Goal: Task Accomplishment & Management: Complete application form

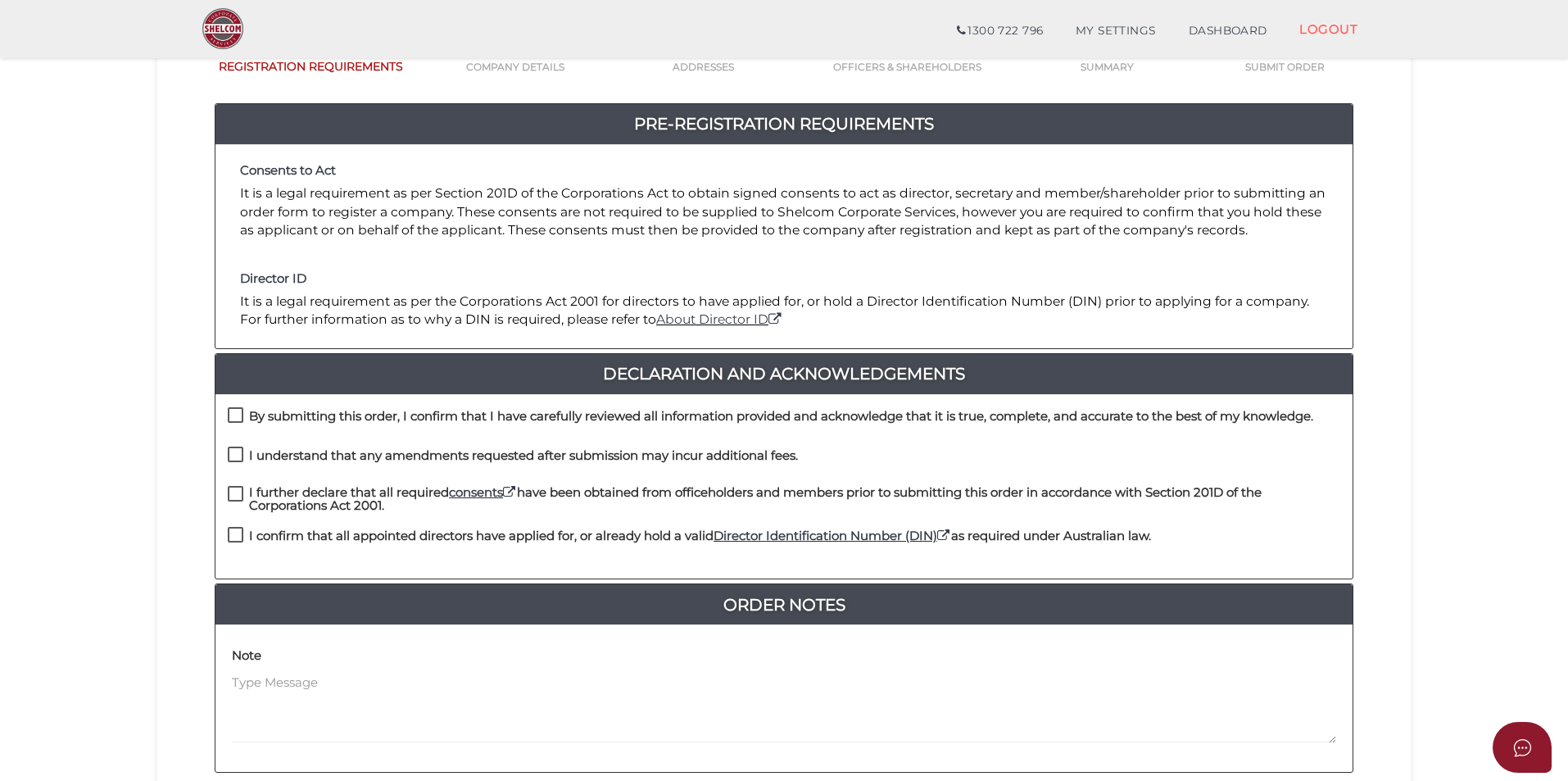
scroll to position [164, 0]
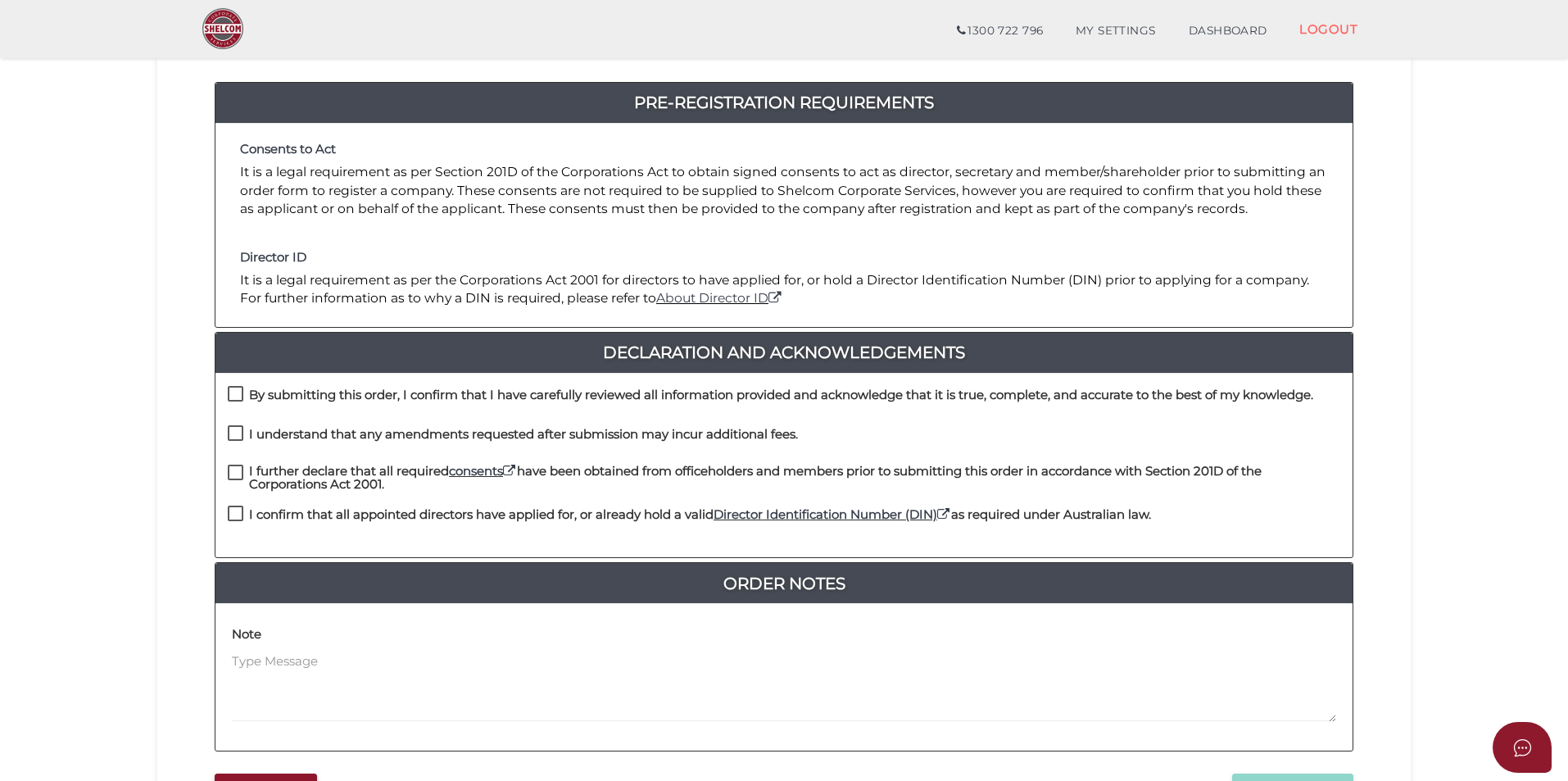
click at [235, 390] on label "By submitting this order, I confirm that I have carefully reviewed all informat…" at bounding box center [770, 399] width 1086 height 21
checkbox input "true"
click at [237, 433] on label "I understand that any amendments requested after submission may incur additiona…" at bounding box center [513, 438] width 570 height 21
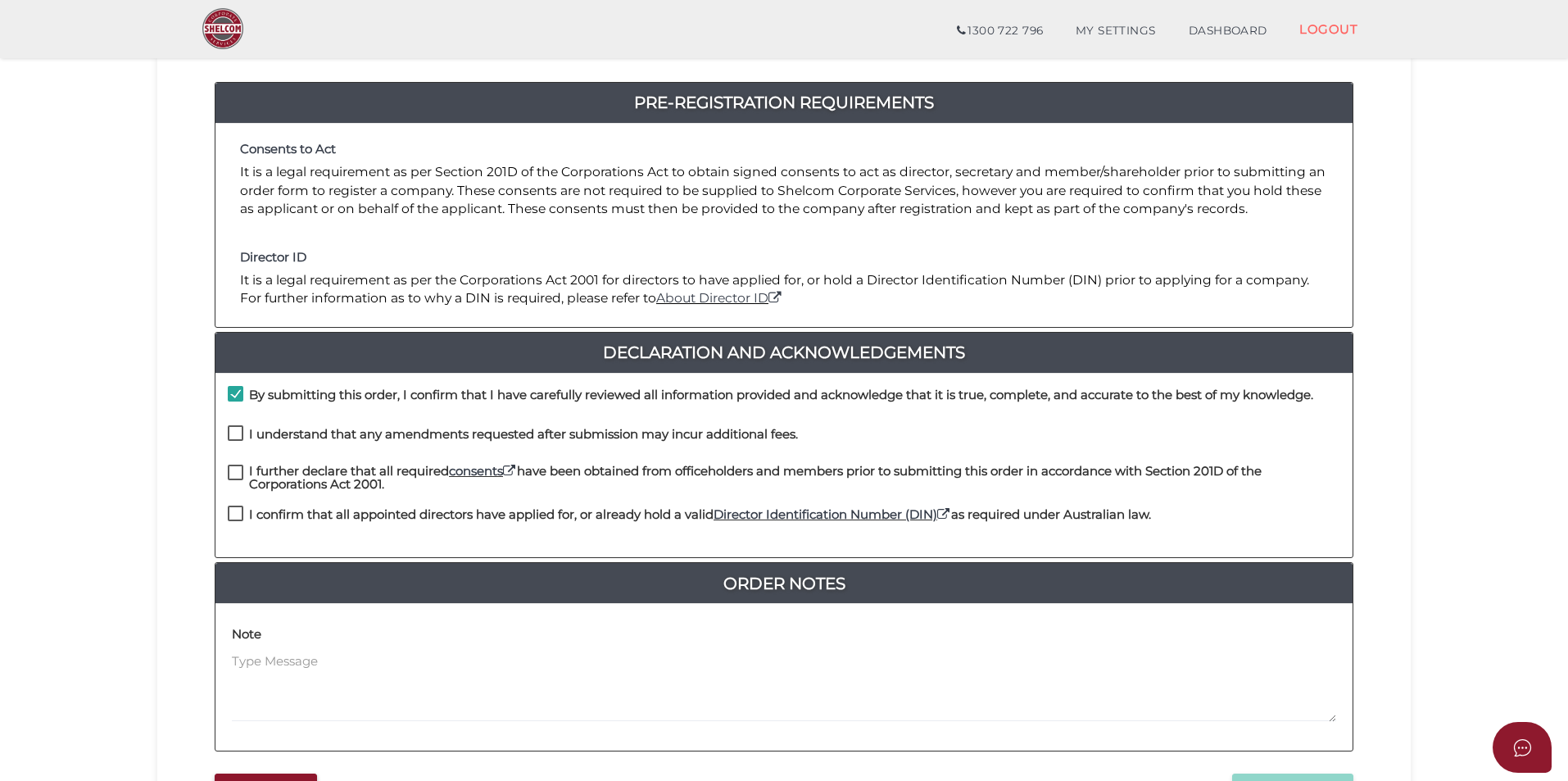
checkbox input "true"
click at [239, 469] on label "I further declare that all required consents have been obtained from officehold…" at bounding box center [784, 474] width 1112 height 21
checkbox input "true"
click at [237, 513] on label "I confirm that all appointed directors have applied for, or already hold a vali…" at bounding box center [689, 517] width 923 height 21
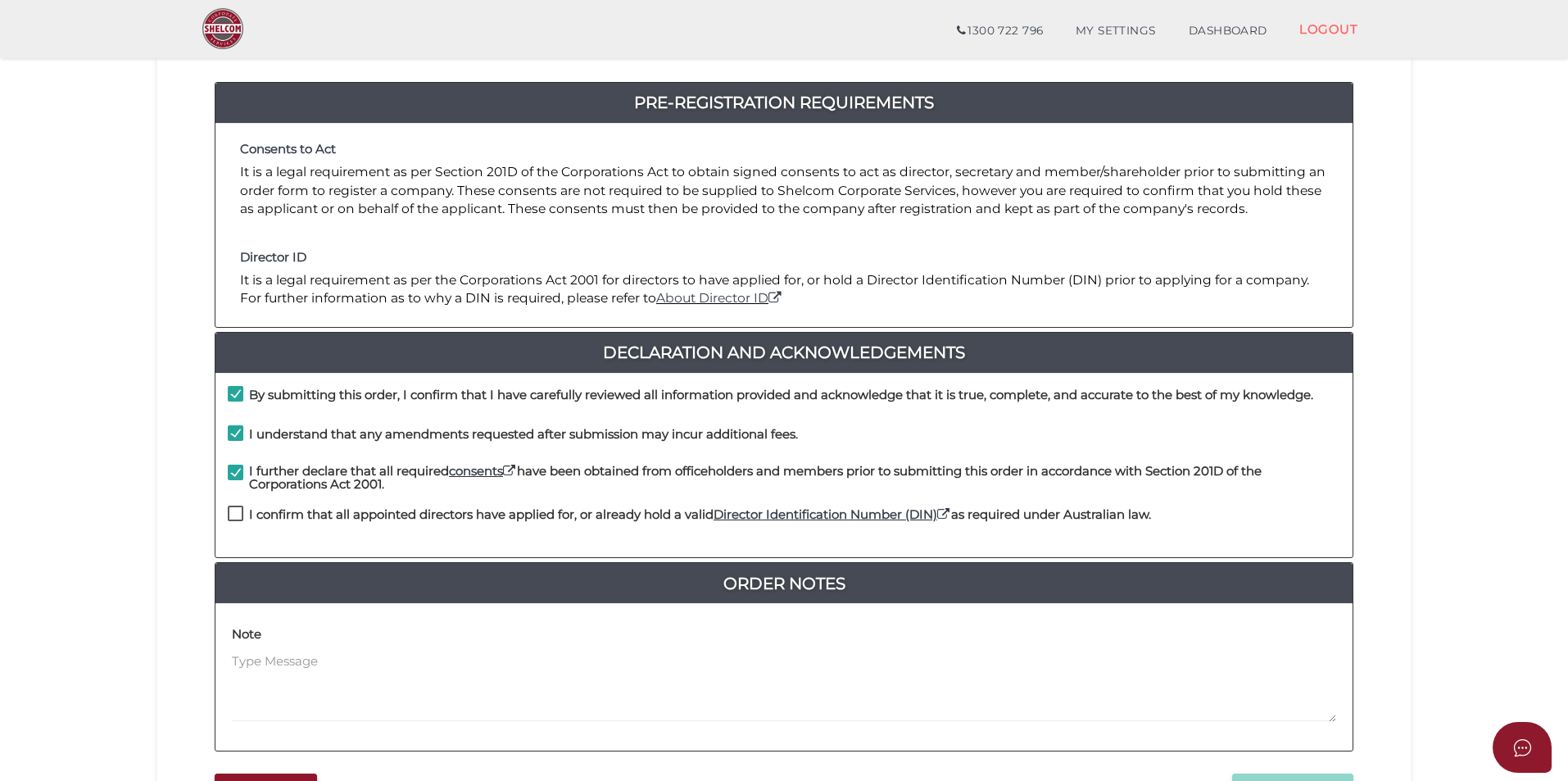
checkbox input "true"
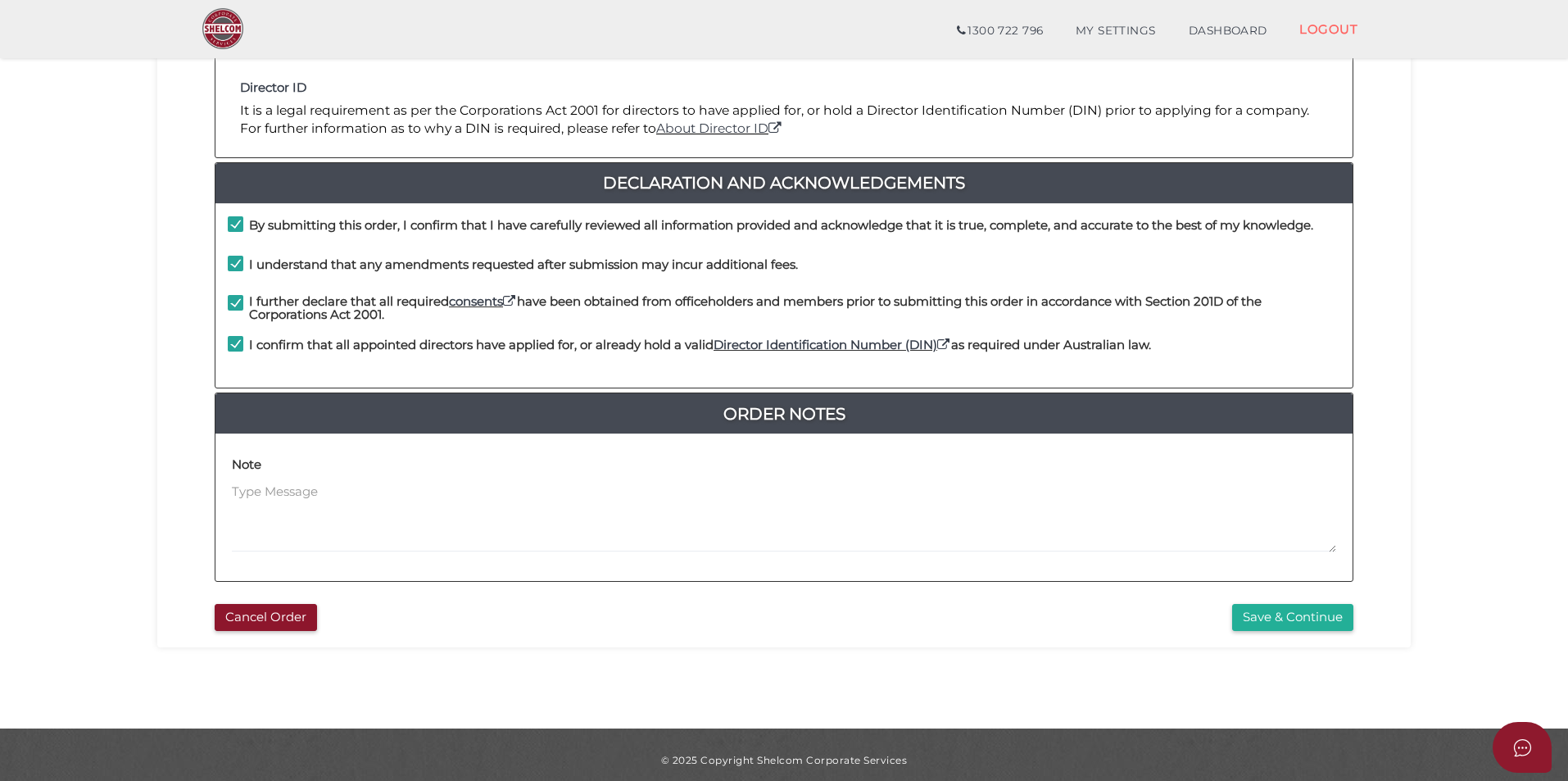
scroll to position [344, 0]
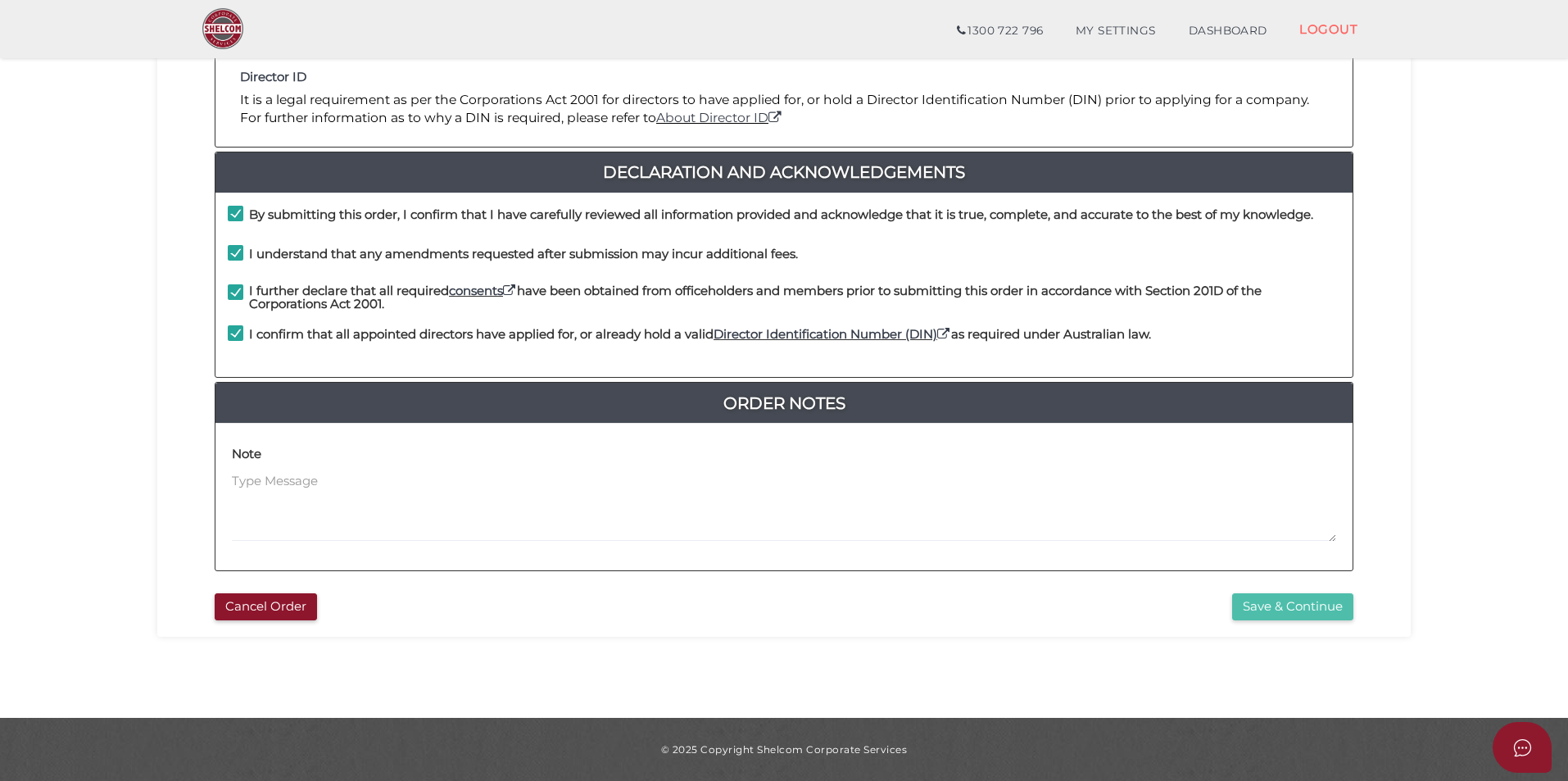
click at [1301, 609] on button "Save & Continue" at bounding box center [1293, 607] width 122 height 27
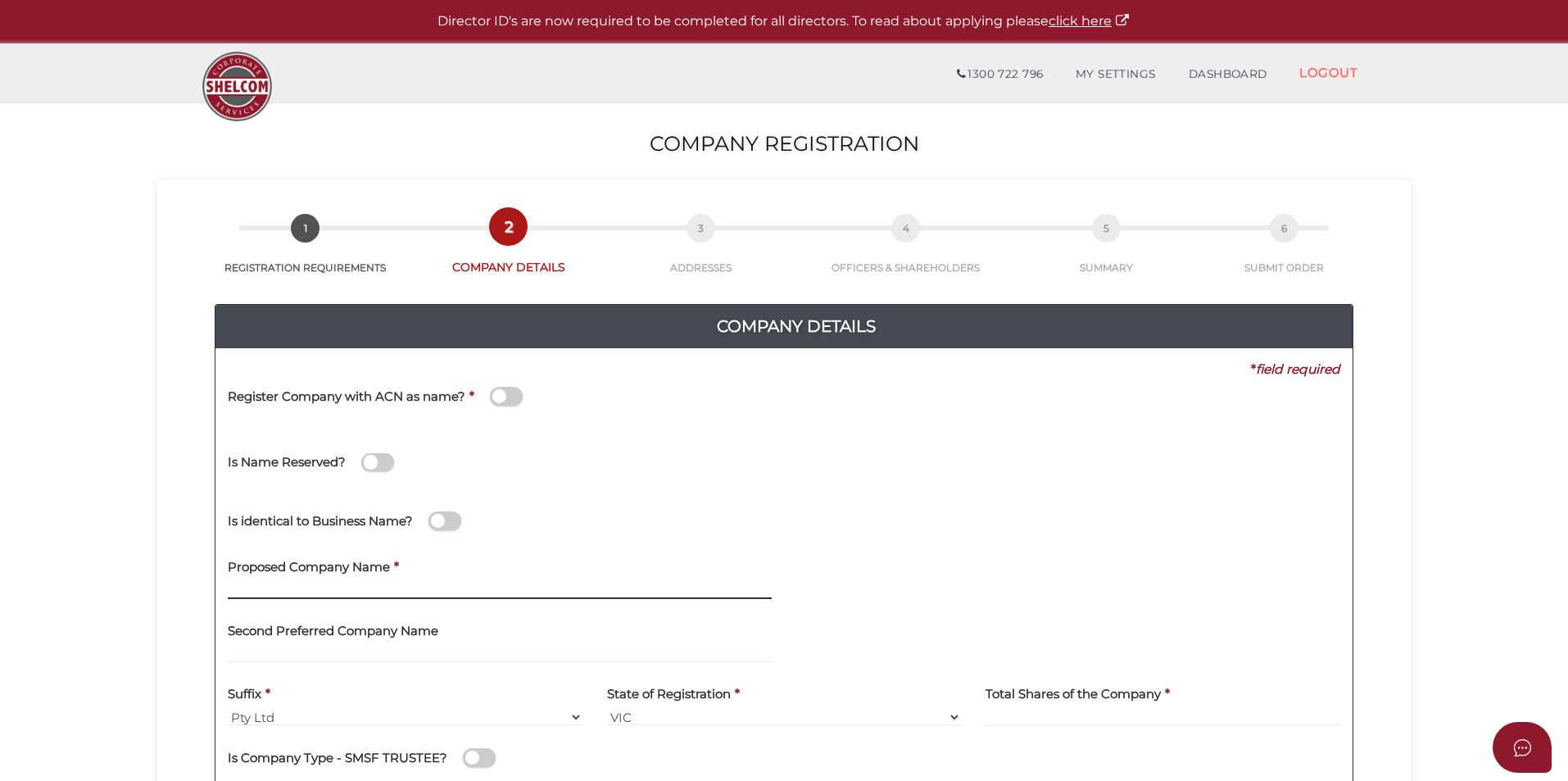
click at [383, 587] on input "text" at bounding box center [499, 590] width 544 height 18
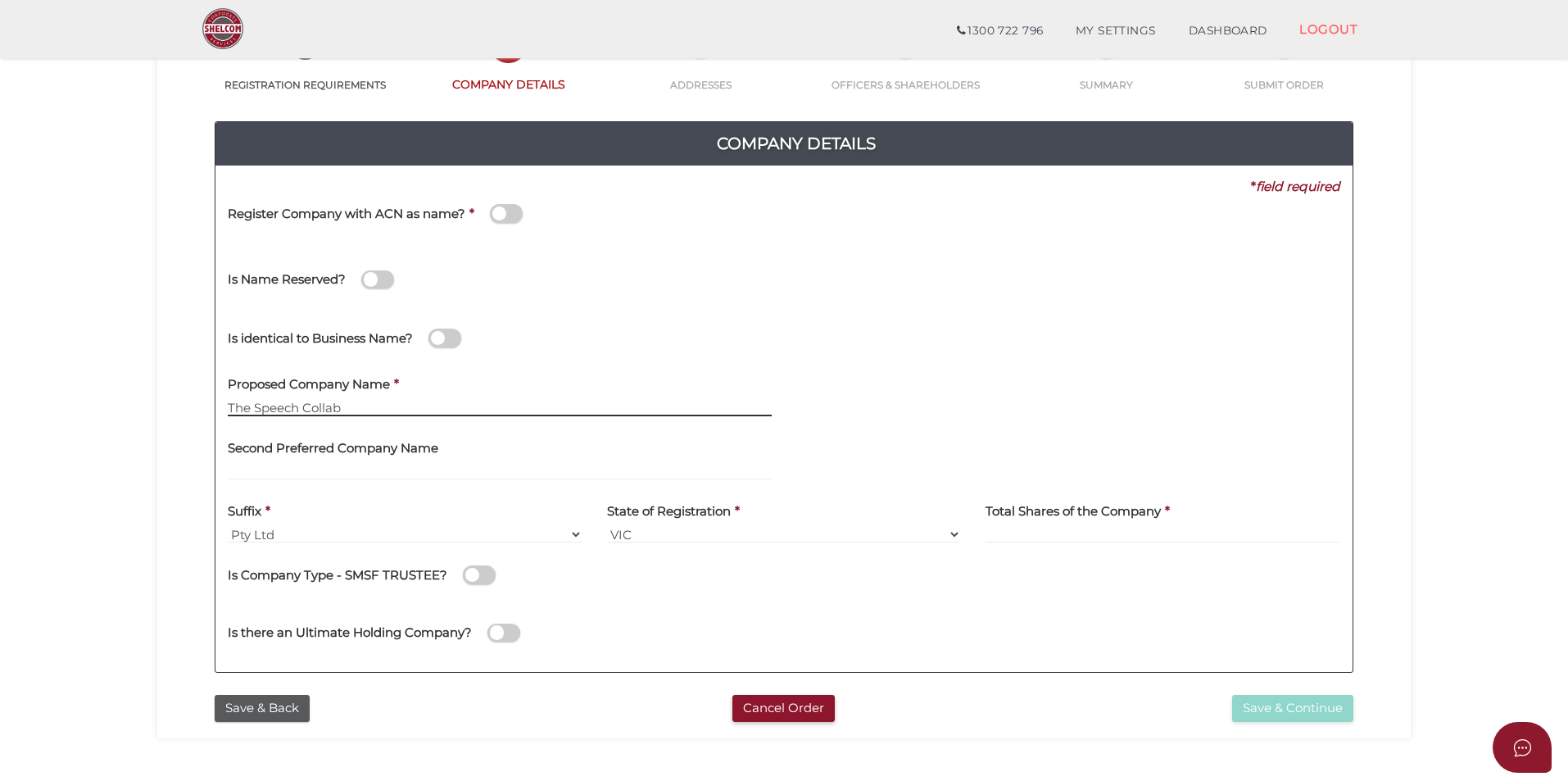
scroll to position [164, 0]
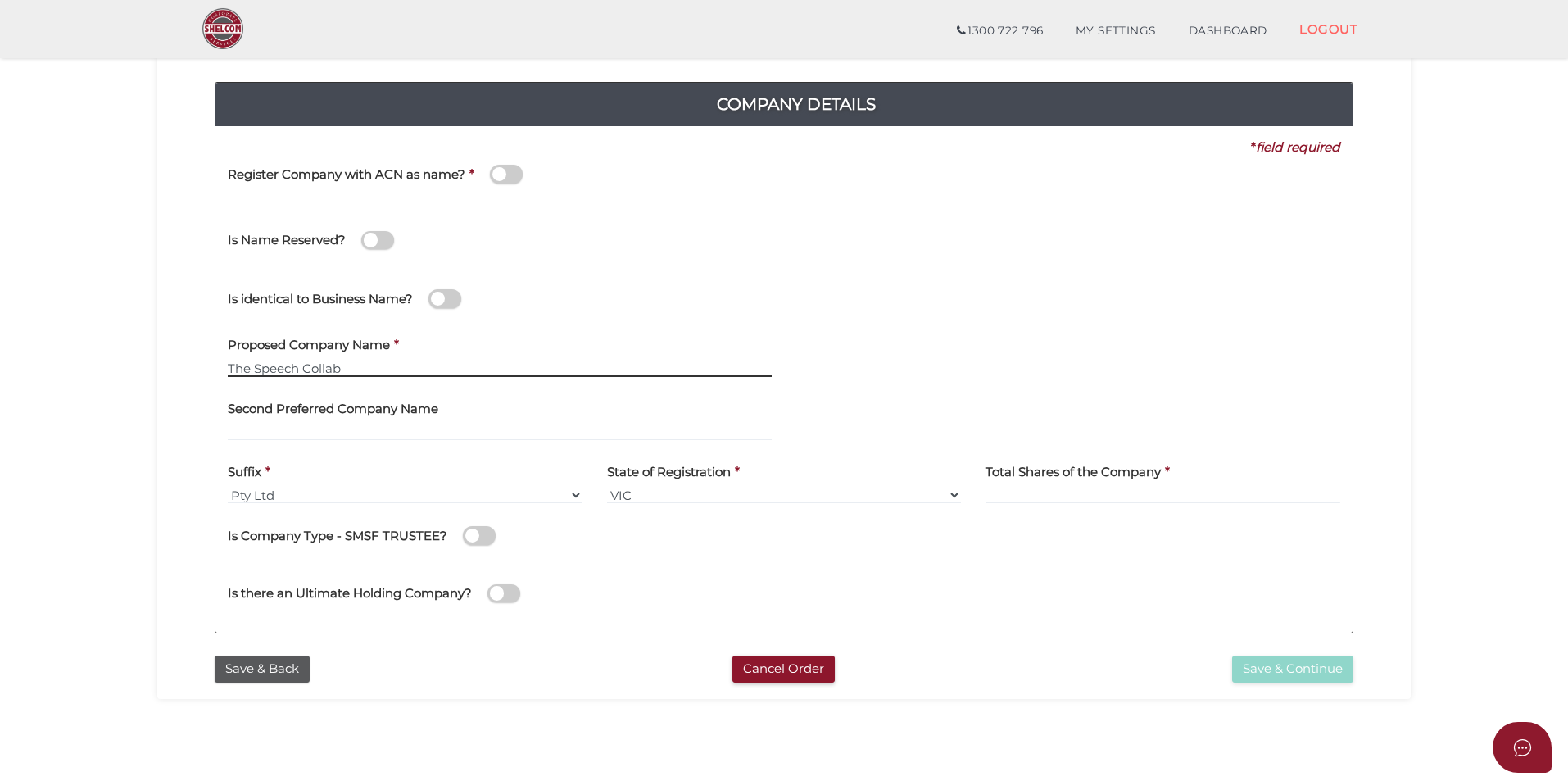
type input "The Speech Collab"
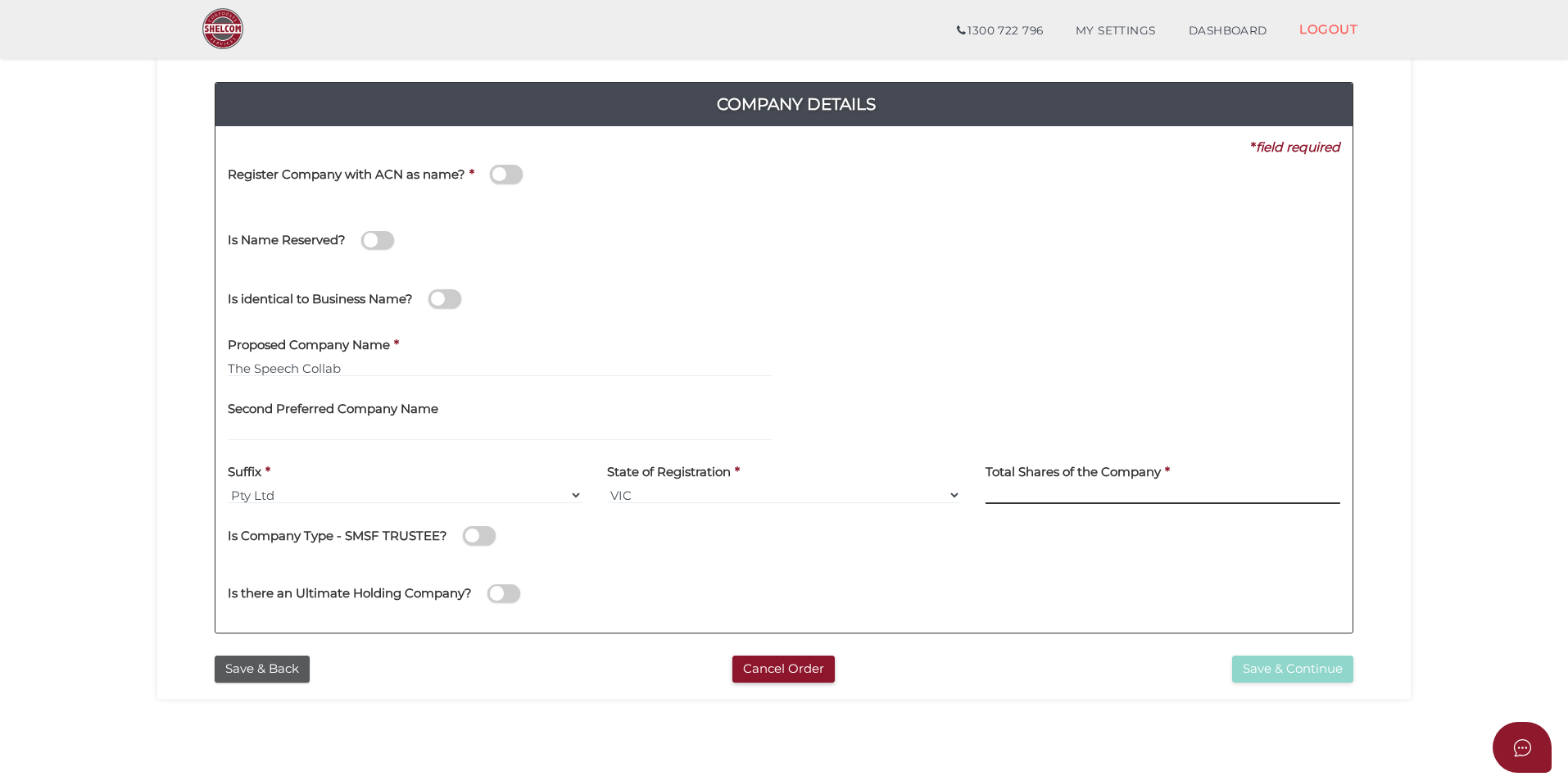
click at [1010, 498] on input at bounding box center [1162, 495] width 355 height 18
type input "1000"
click at [1298, 667] on button "Save & Continue" at bounding box center [1293, 669] width 122 height 27
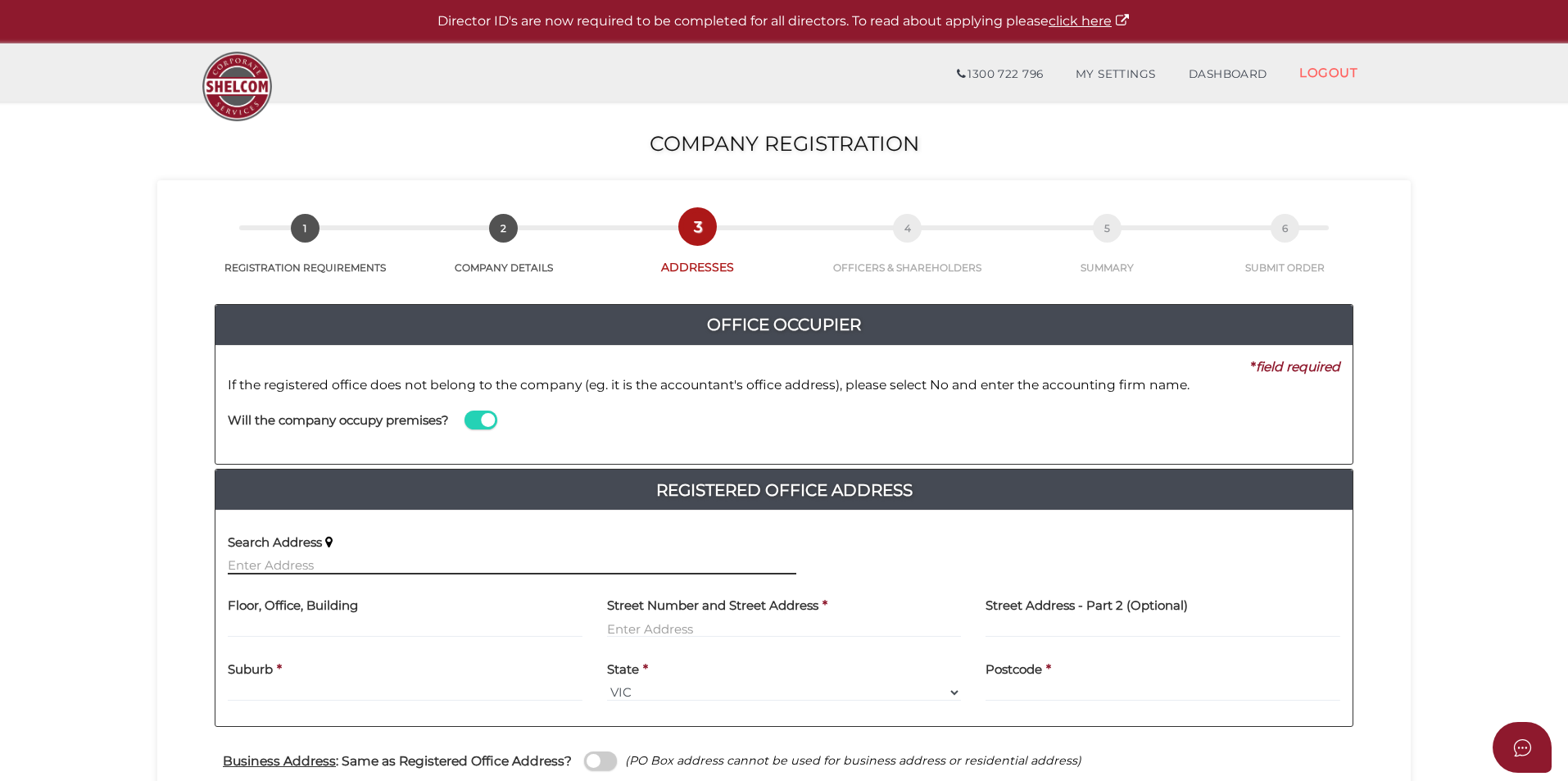
click at [289, 557] on input "text" at bounding box center [512, 566] width 568 height 18
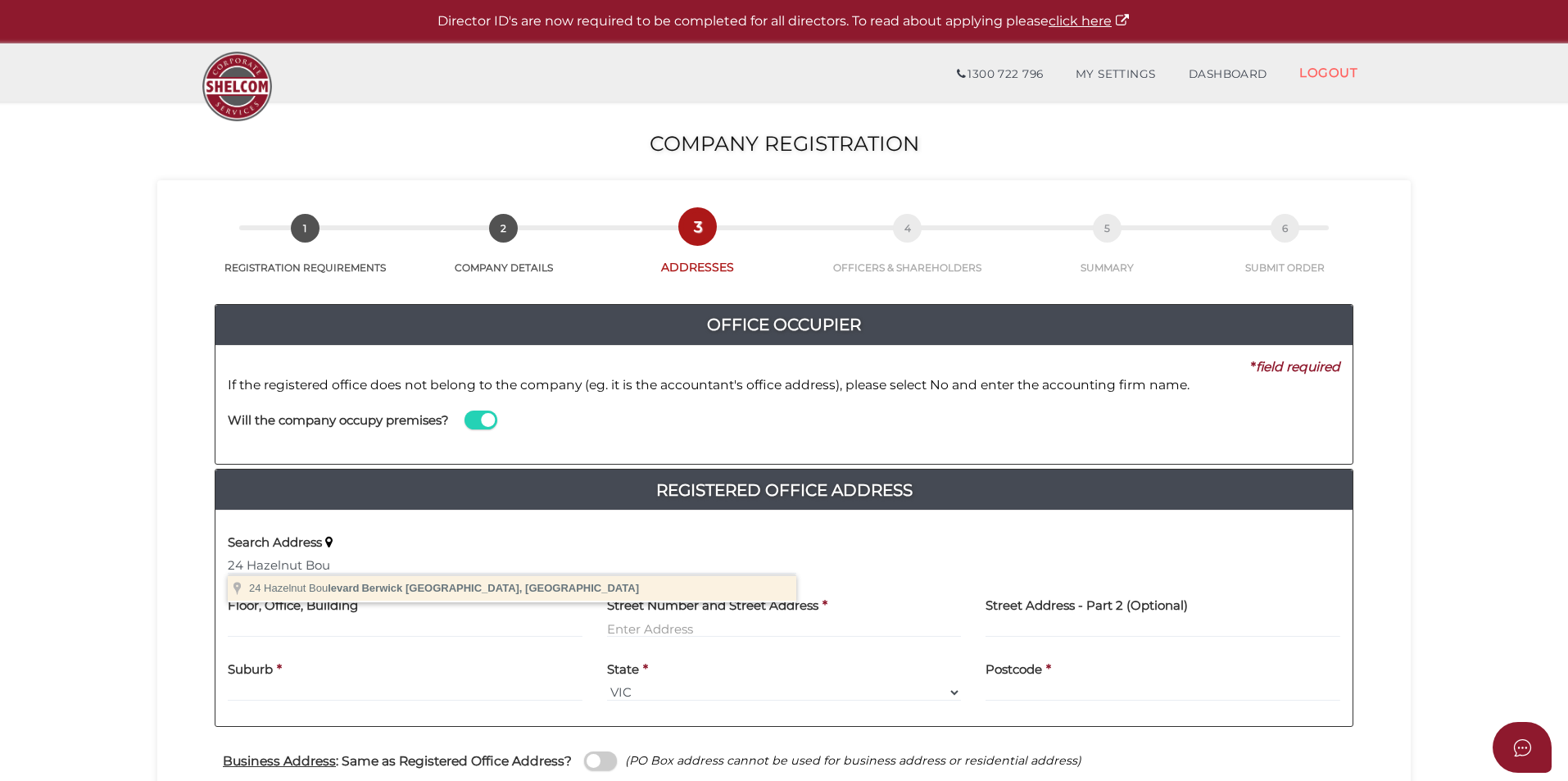
type input "[STREET_ADDRESS]"
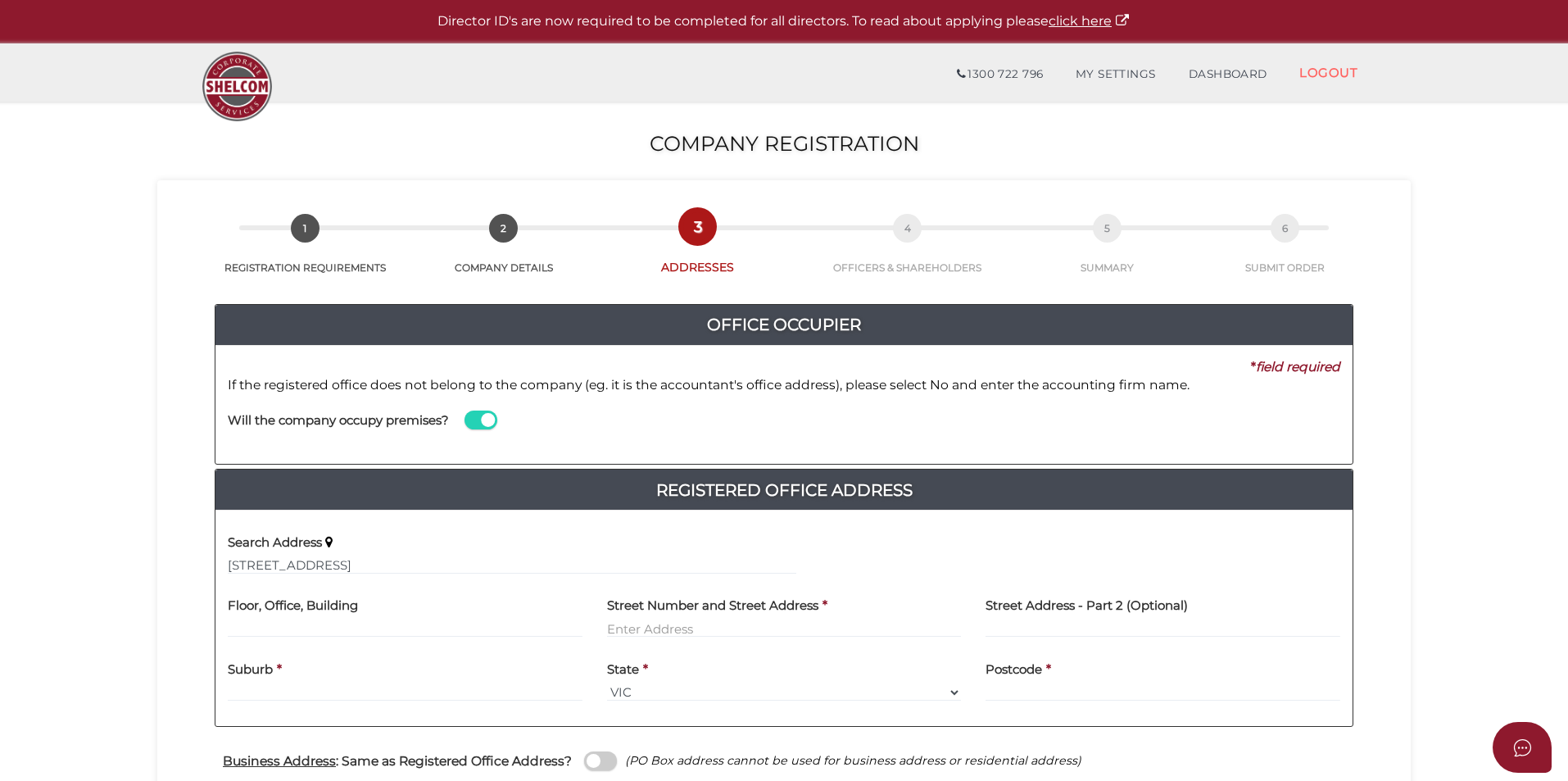
type input "24 Hazelnut Boulevard"
type input "Berwick"
select select "VIC"
type input "3806"
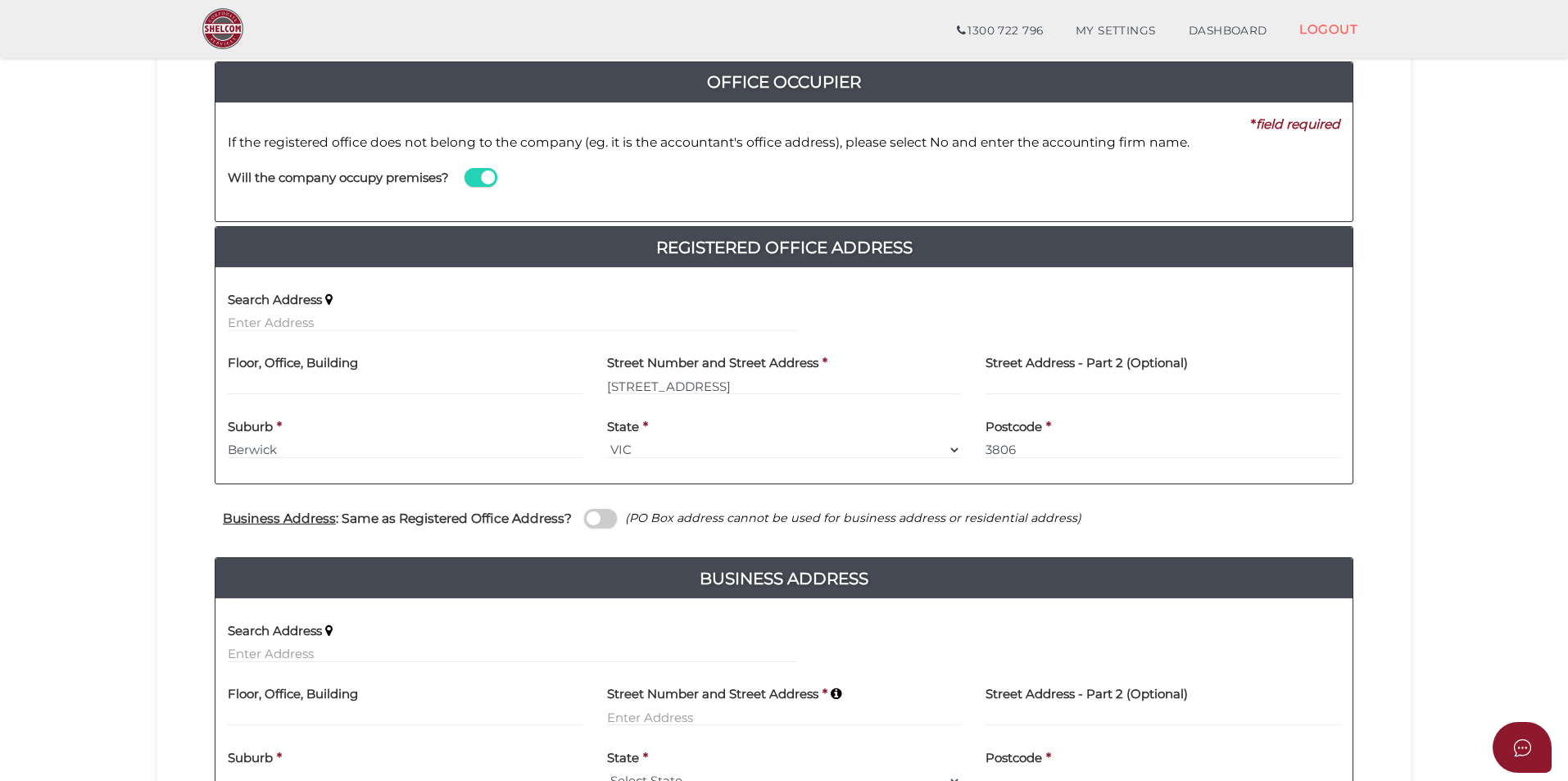
scroll to position [246, 0]
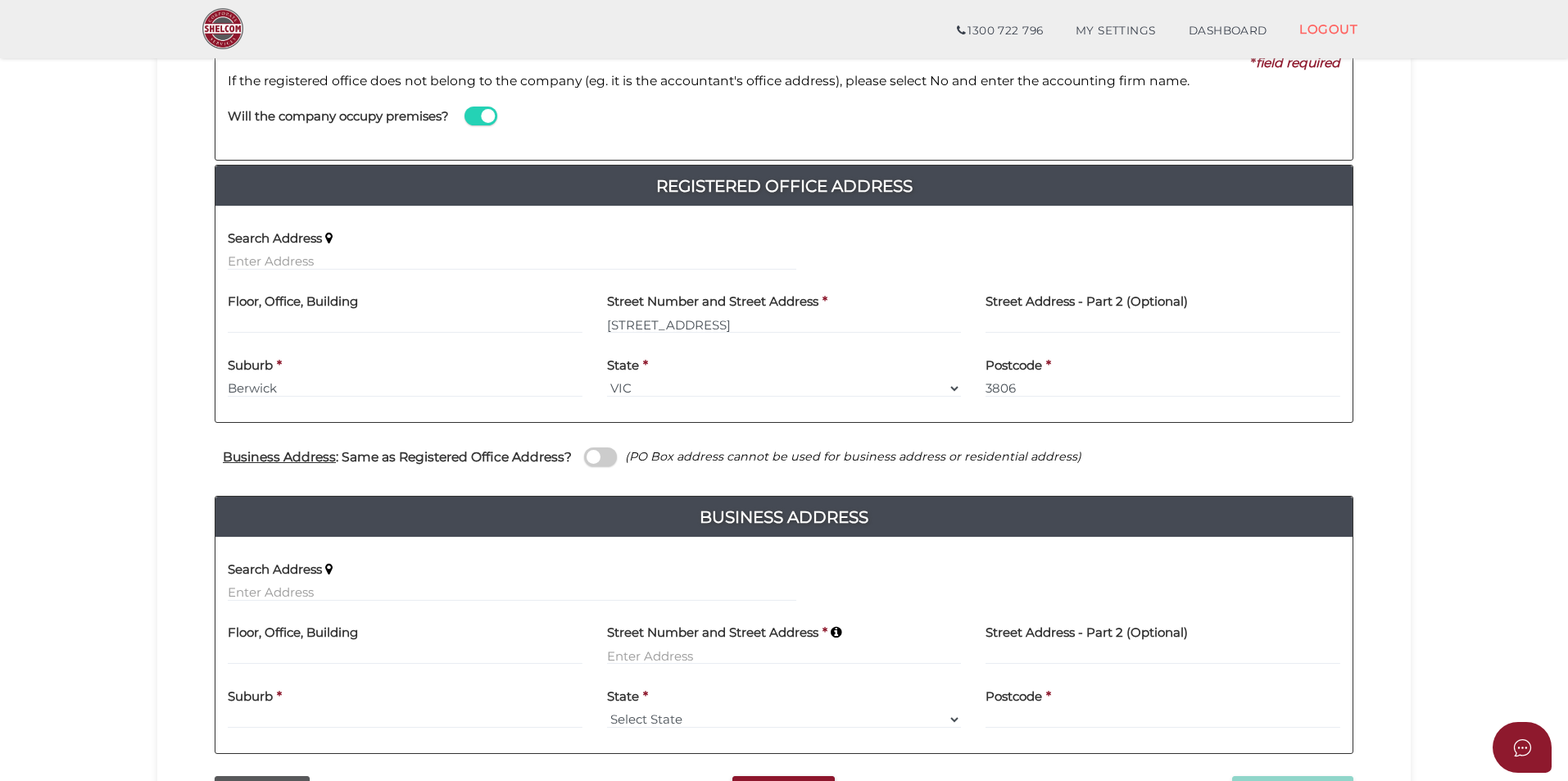
click at [603, 458] on span at bounding box center [600, 457] width 33 height 19
click at [0, 0] on input "checkbox" at bounding box center [0, 0] width 0 height 0
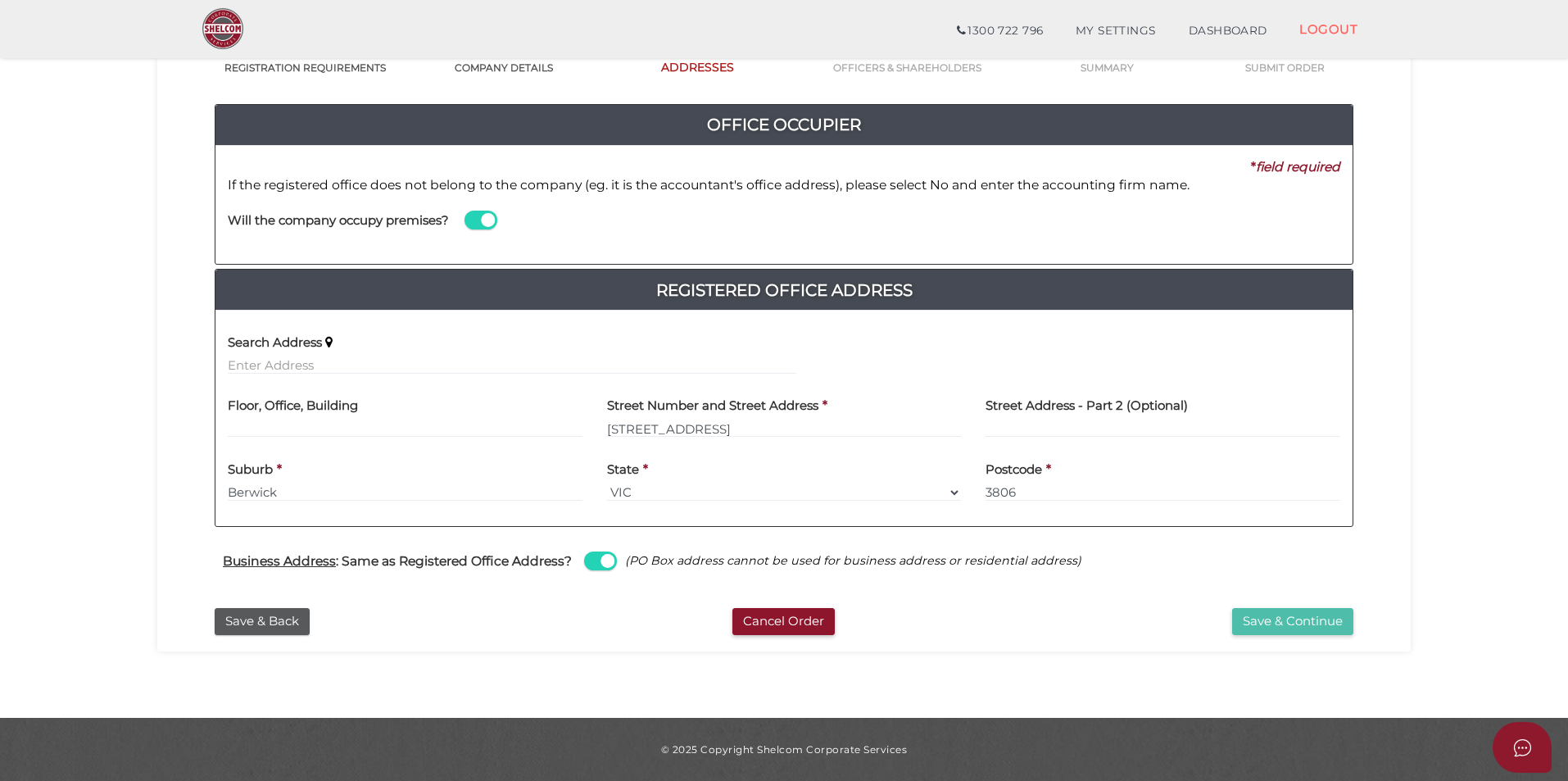
click at [1302, 616] on button "Save & Continue" at bounding box center [1293, 621] width 122 height 27
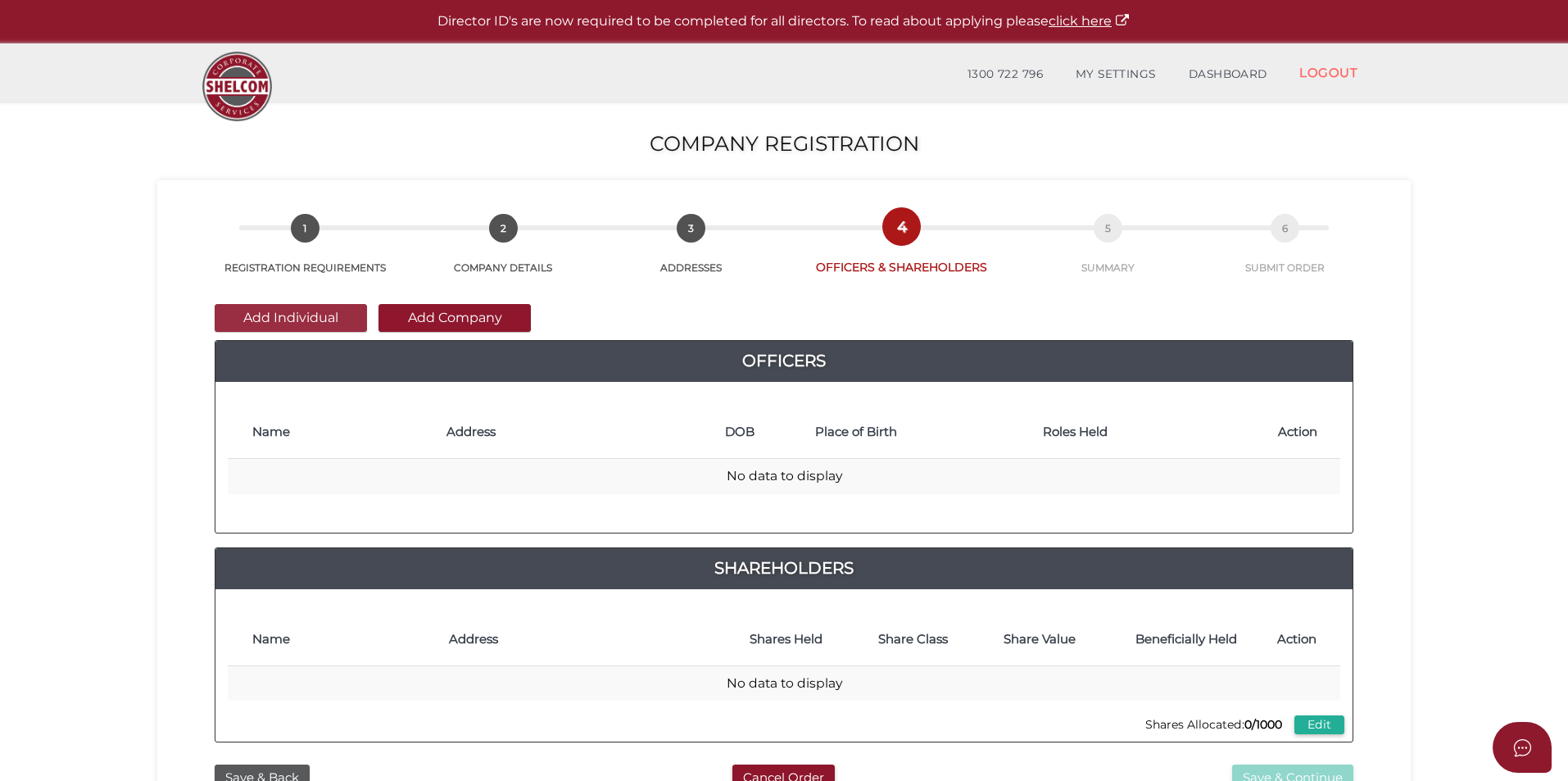
click at [298, 319] on button "Add Individual" at bounding box center [290, 317] width 153 height 28
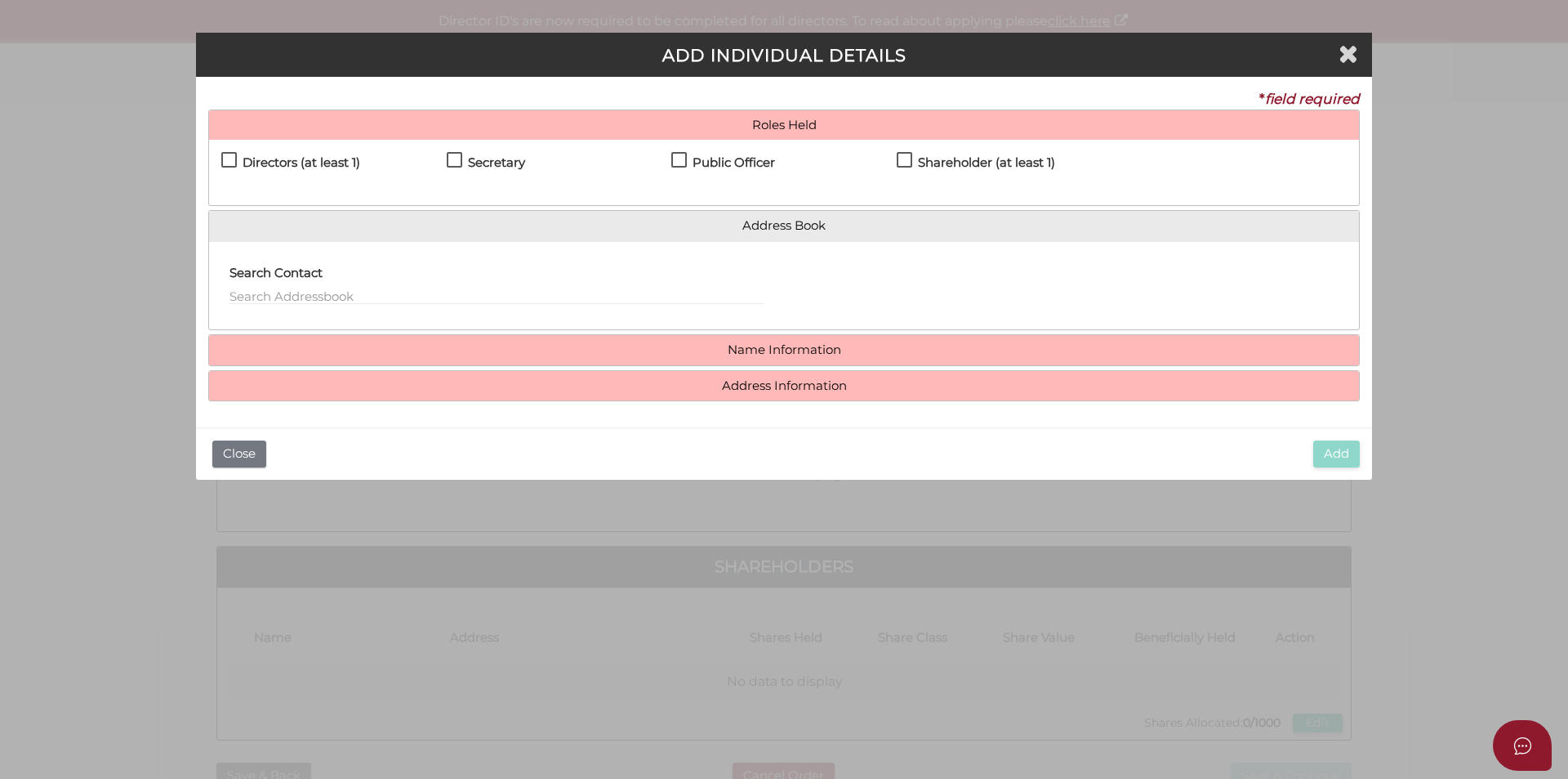
click at [231, 159] on label "Directors (at least 1)" at bounding box center [290, 166] width 139 height 20
checkbox input "true"
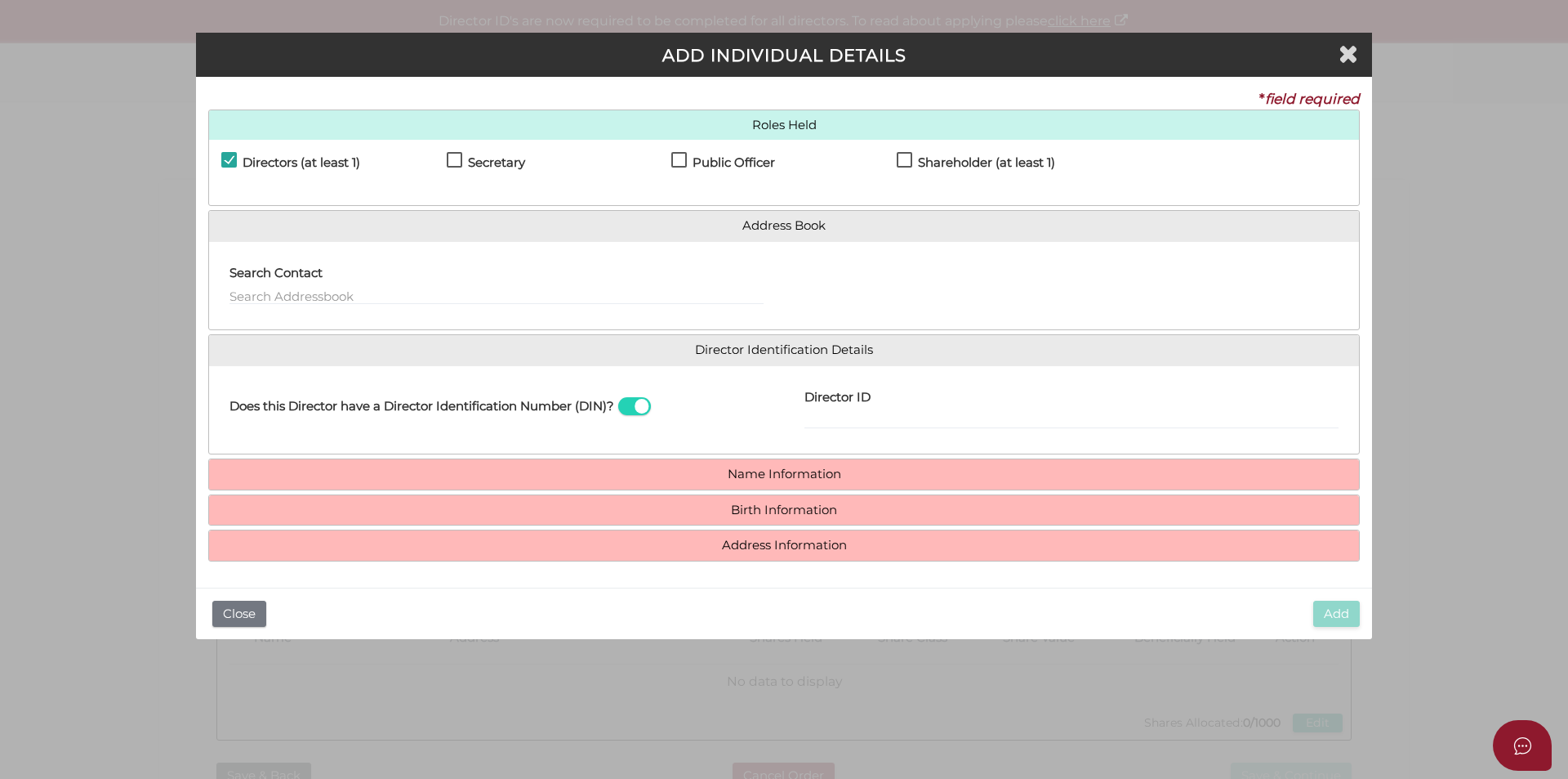
click at [454, 162] on label "Secretary" at bounding box center [486, 166] width 78 height 20
checkbox input "true"
click at [674, 158] on label "Public Officer" at bounding box center [723, 166] width 103 height 20
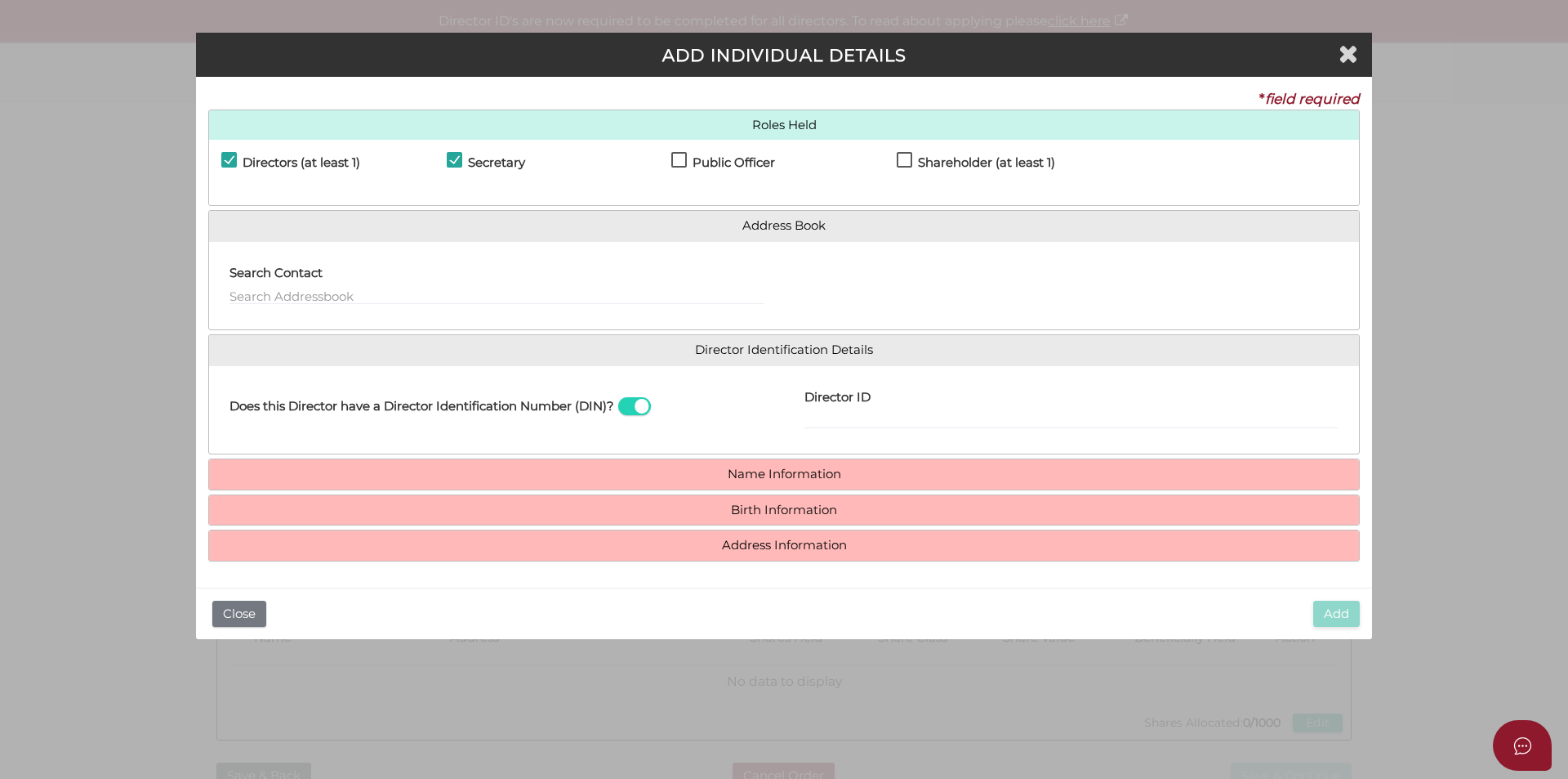
checkbox input "true"
click at [908, 160] on label "Shareholder (at least 1)" at bounding box center [976, 166] width 159 height 20
checkbox input "true"
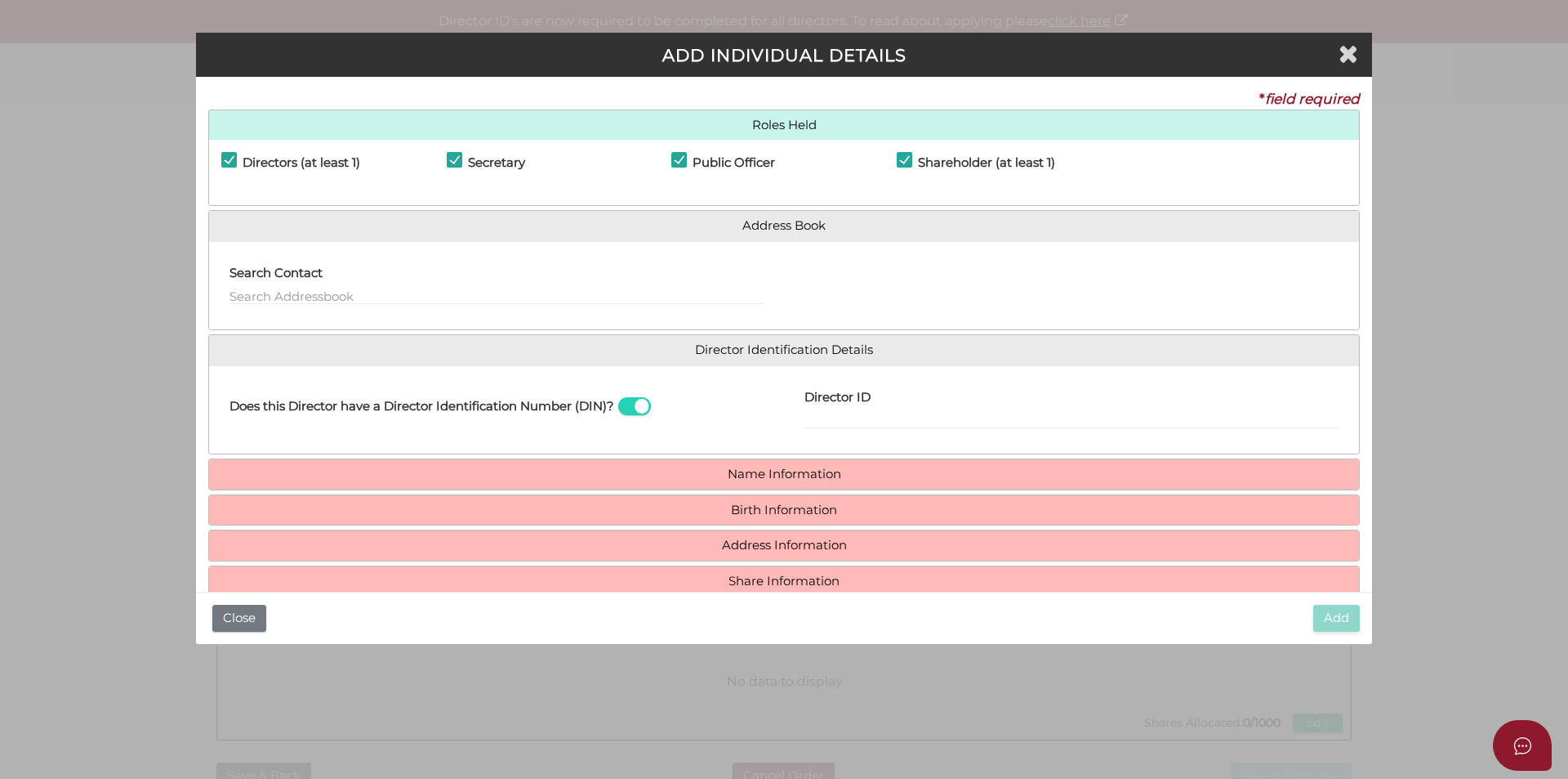
click at [630, 406] on span at bounding box center [634, 406] width 33 height 19
click at [0, 0] on input "checkbox" at bounding box center [0, 0] width 0 height 0
type input "[EMAIL_ADDRESS][DOMAIN_NAME]"
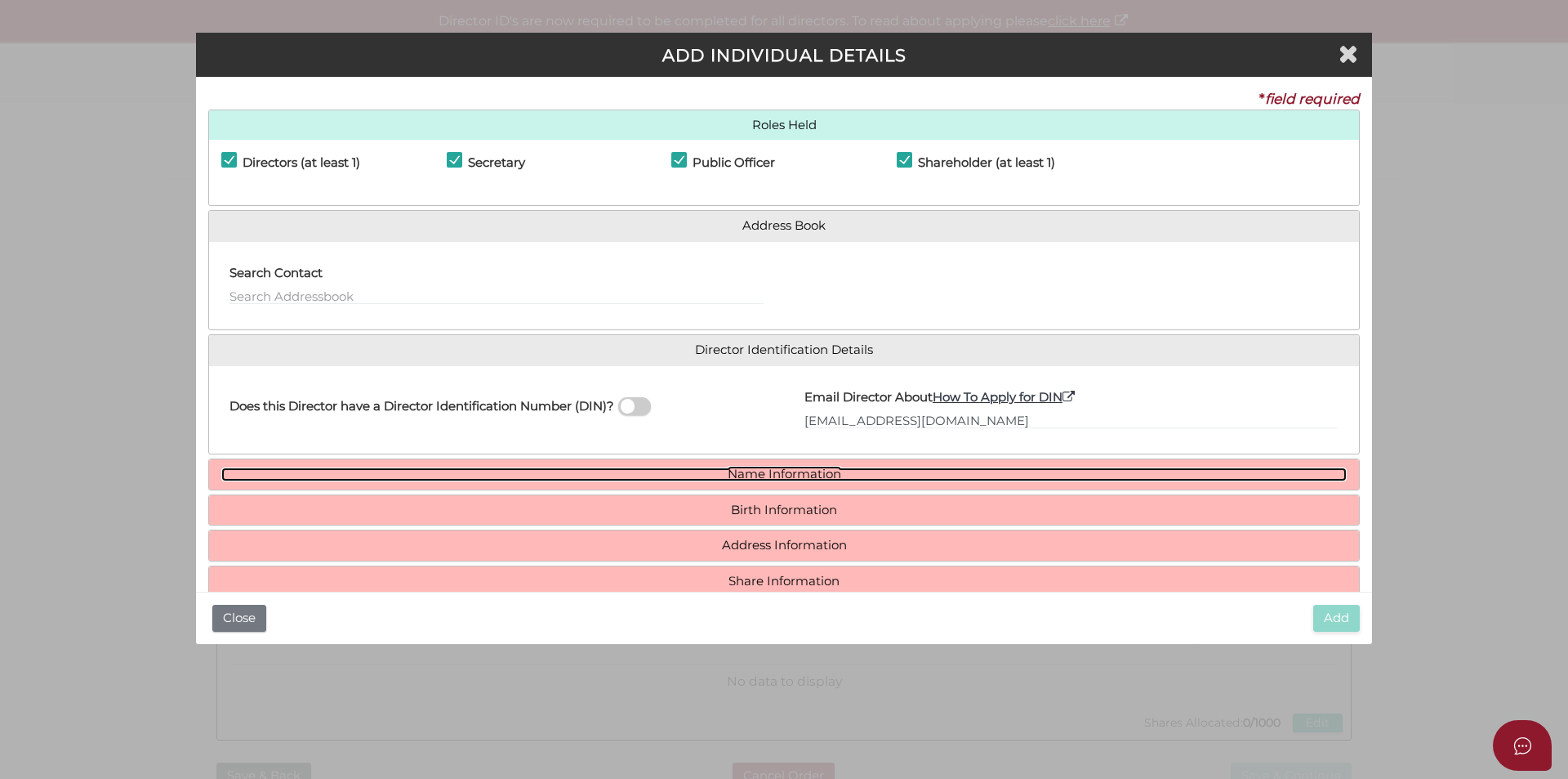
click at [821, 471] on link "Name Information" at bounding box center [783, 474] width 1125 height 14
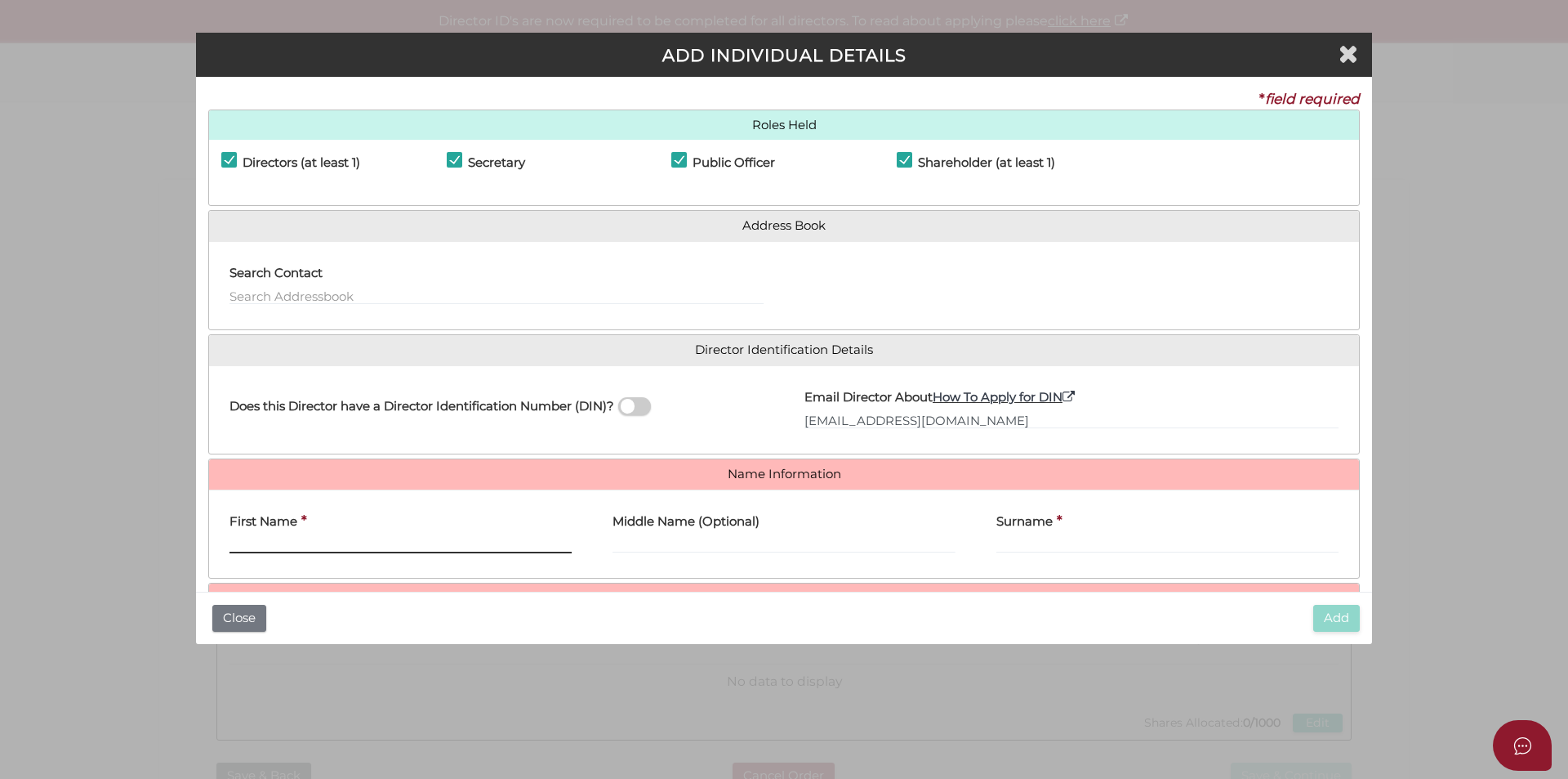
click at [314, 537] on input "First Name" at bounding box center [401, 545] width 342 height 18
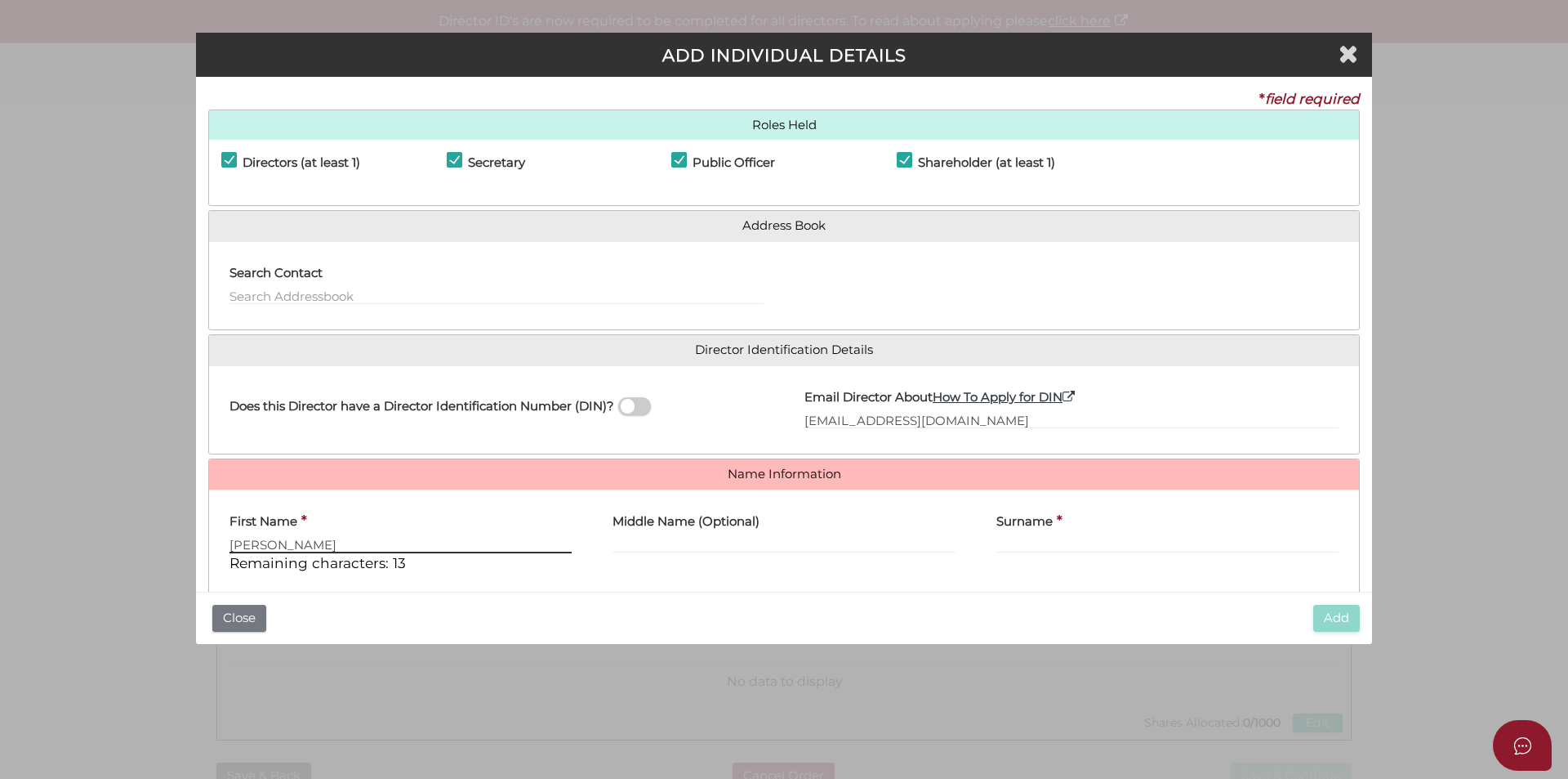
type input "Nicola"
type input "Ann"
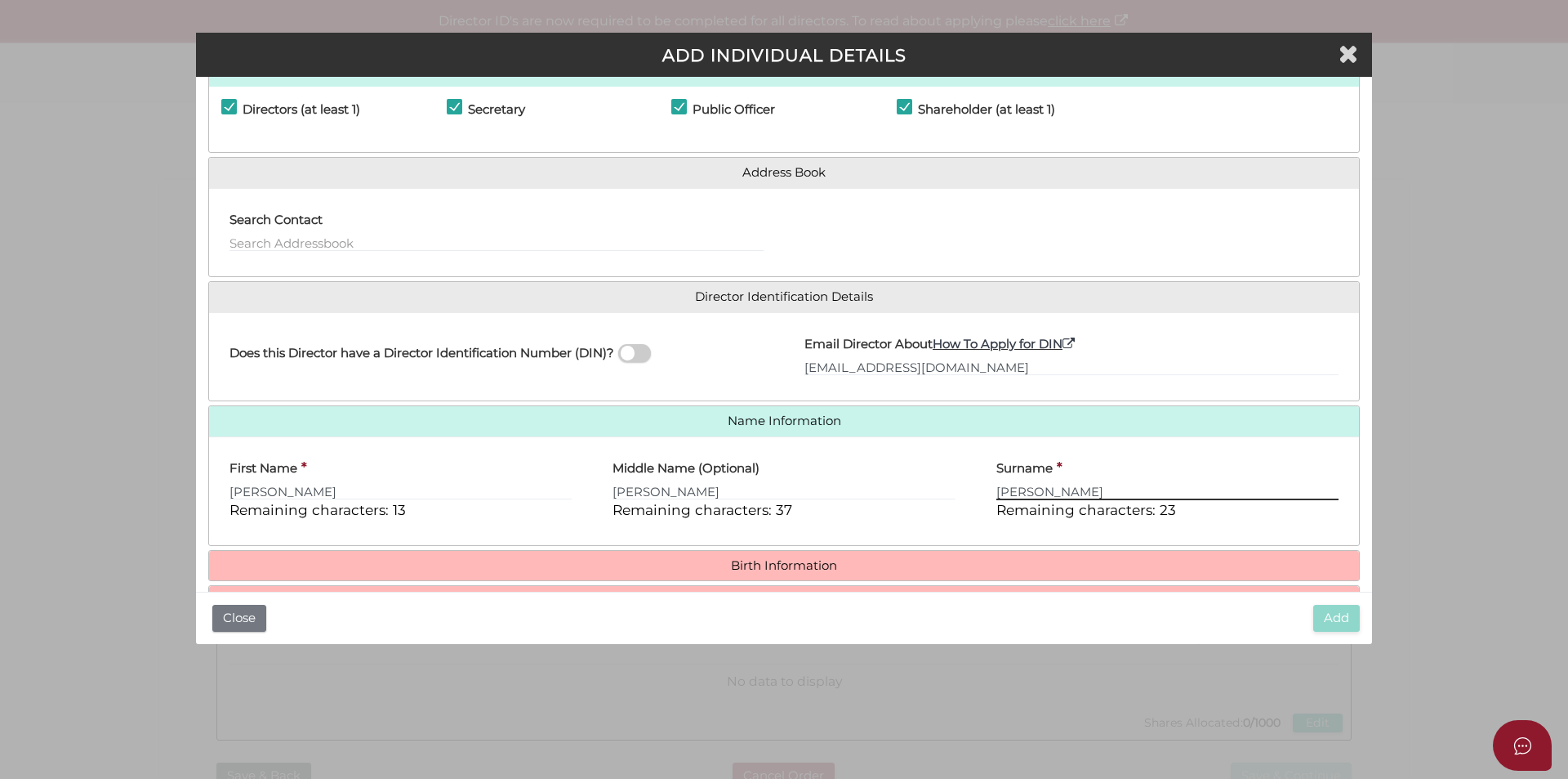
scroll to position [82, 0]
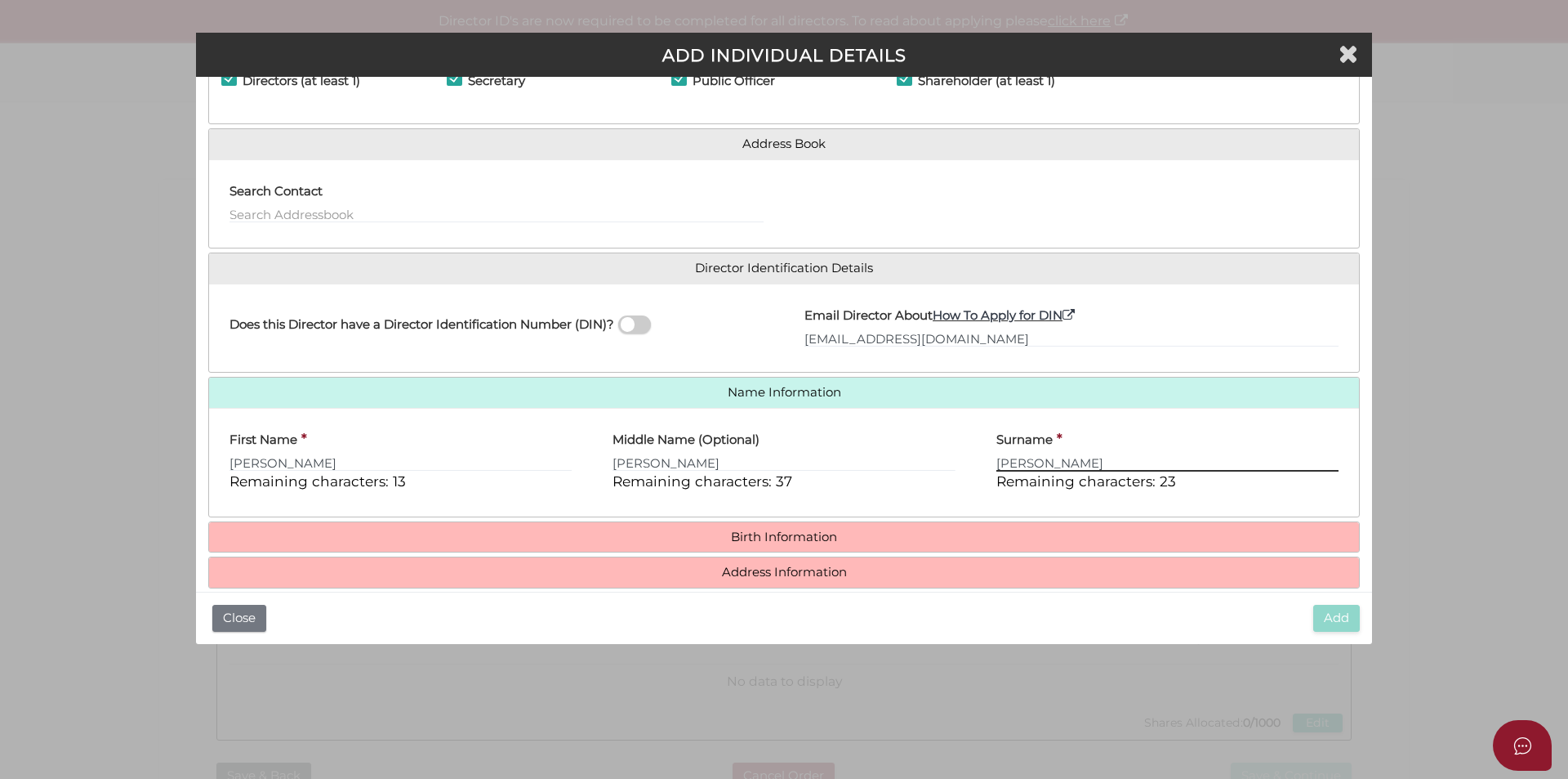
type input "Roberts"
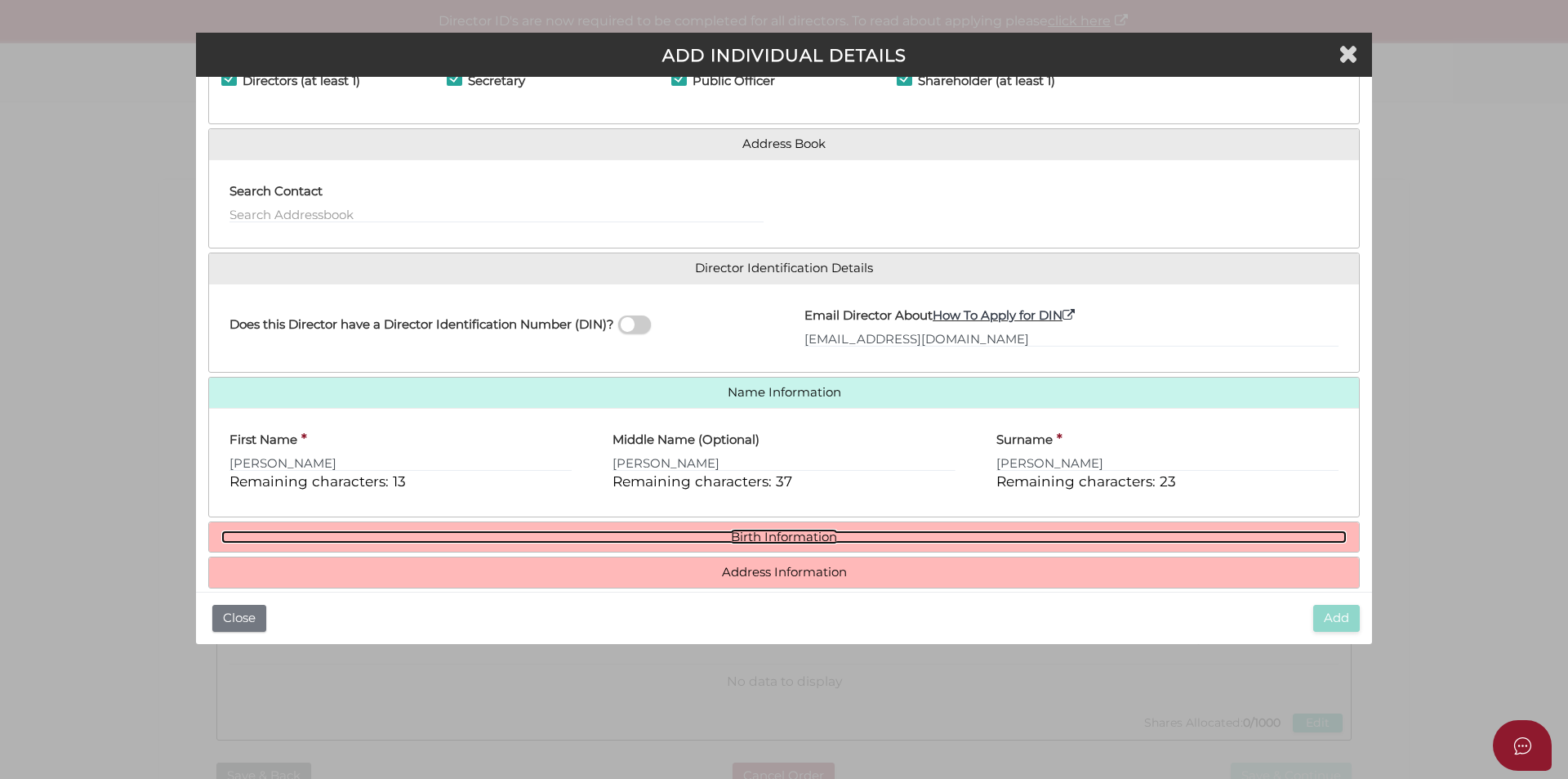
click at [755, 537] on link "Birth Information" at bounding box center [783, 537] width 1125 height 14
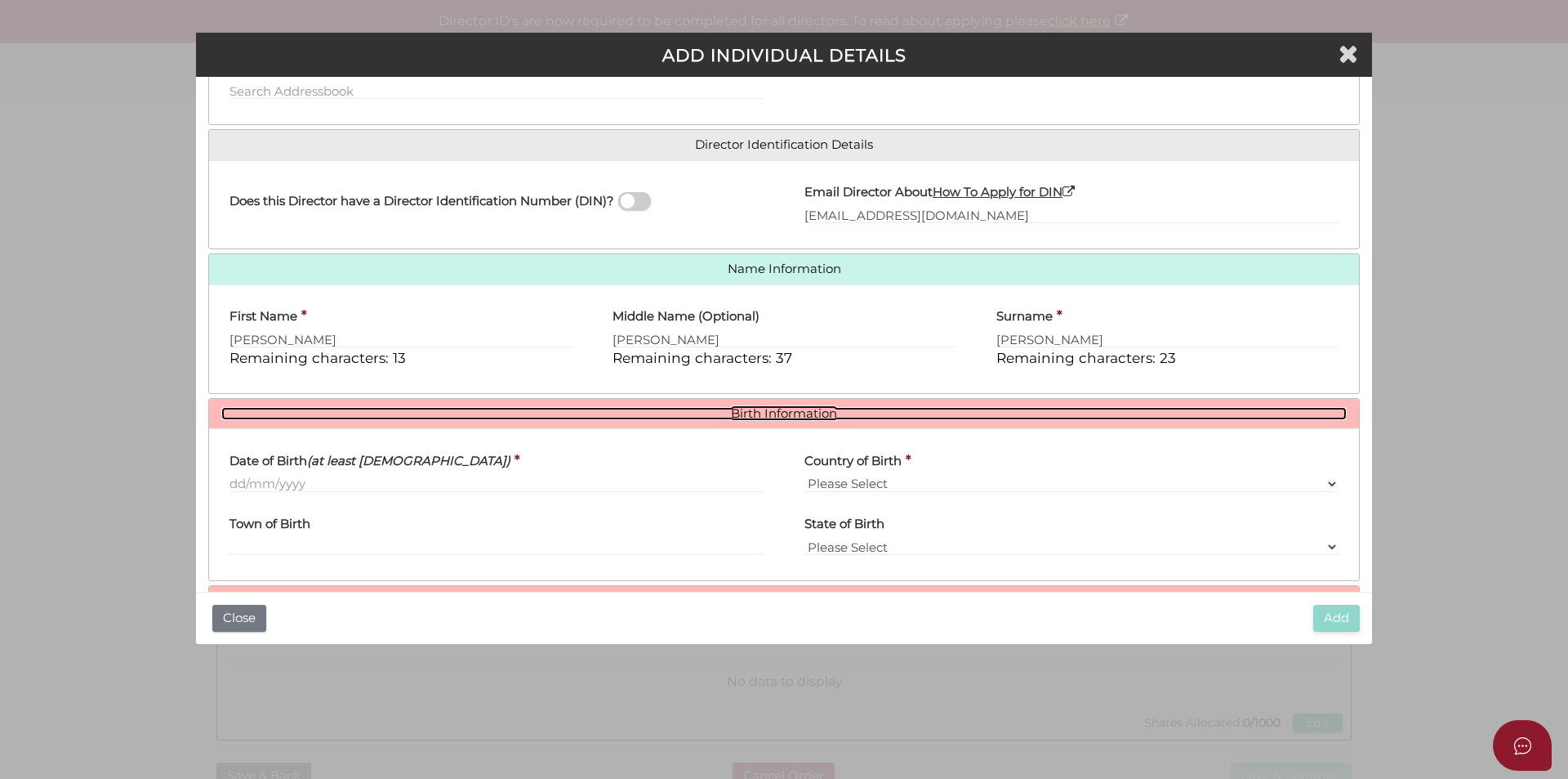
scroll to position [245, 0]
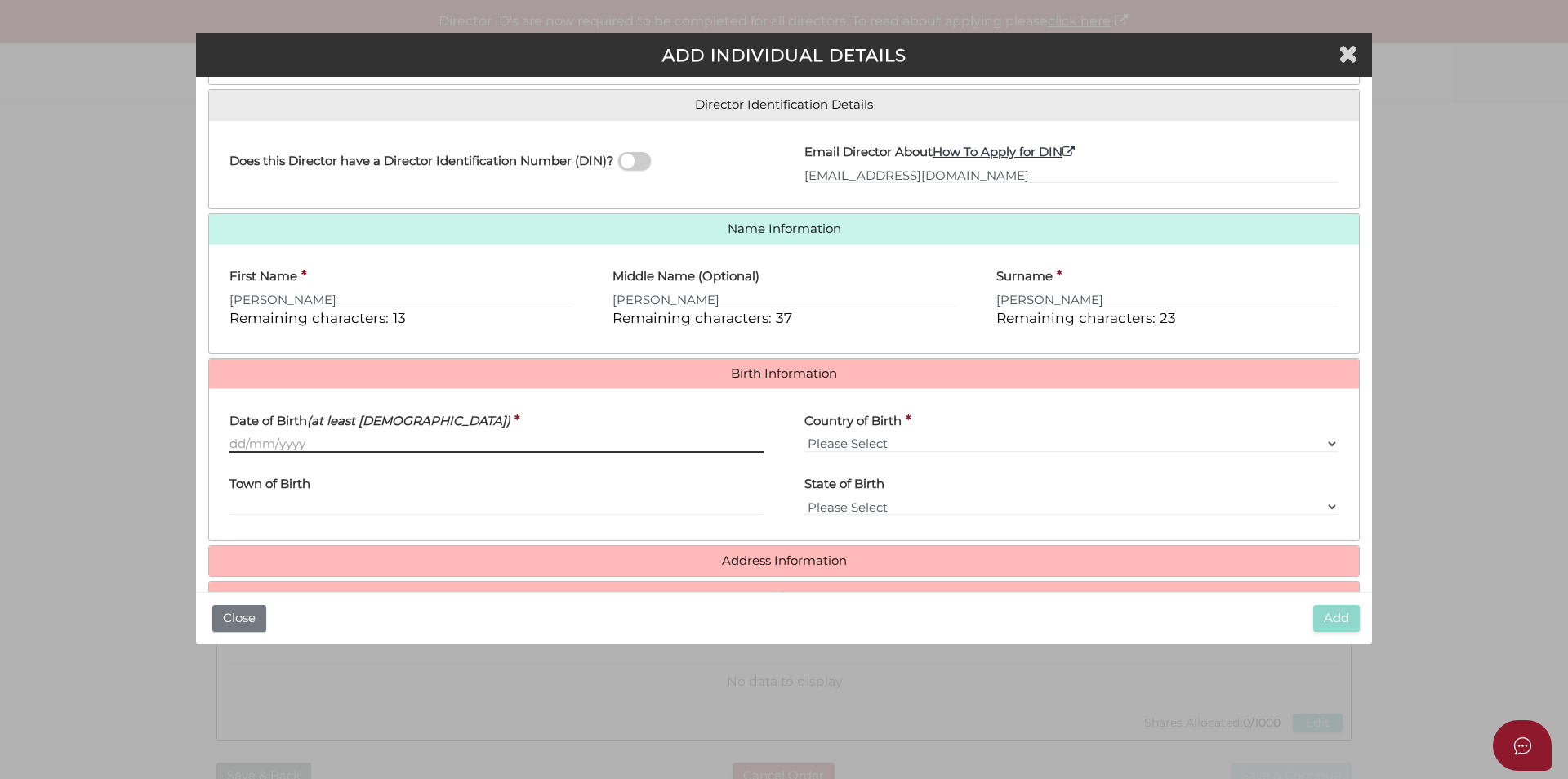
click at [241, 442] on input "Date of Birth (at least 18 years old)" at bounding box center [497, 444] width 535 height 18
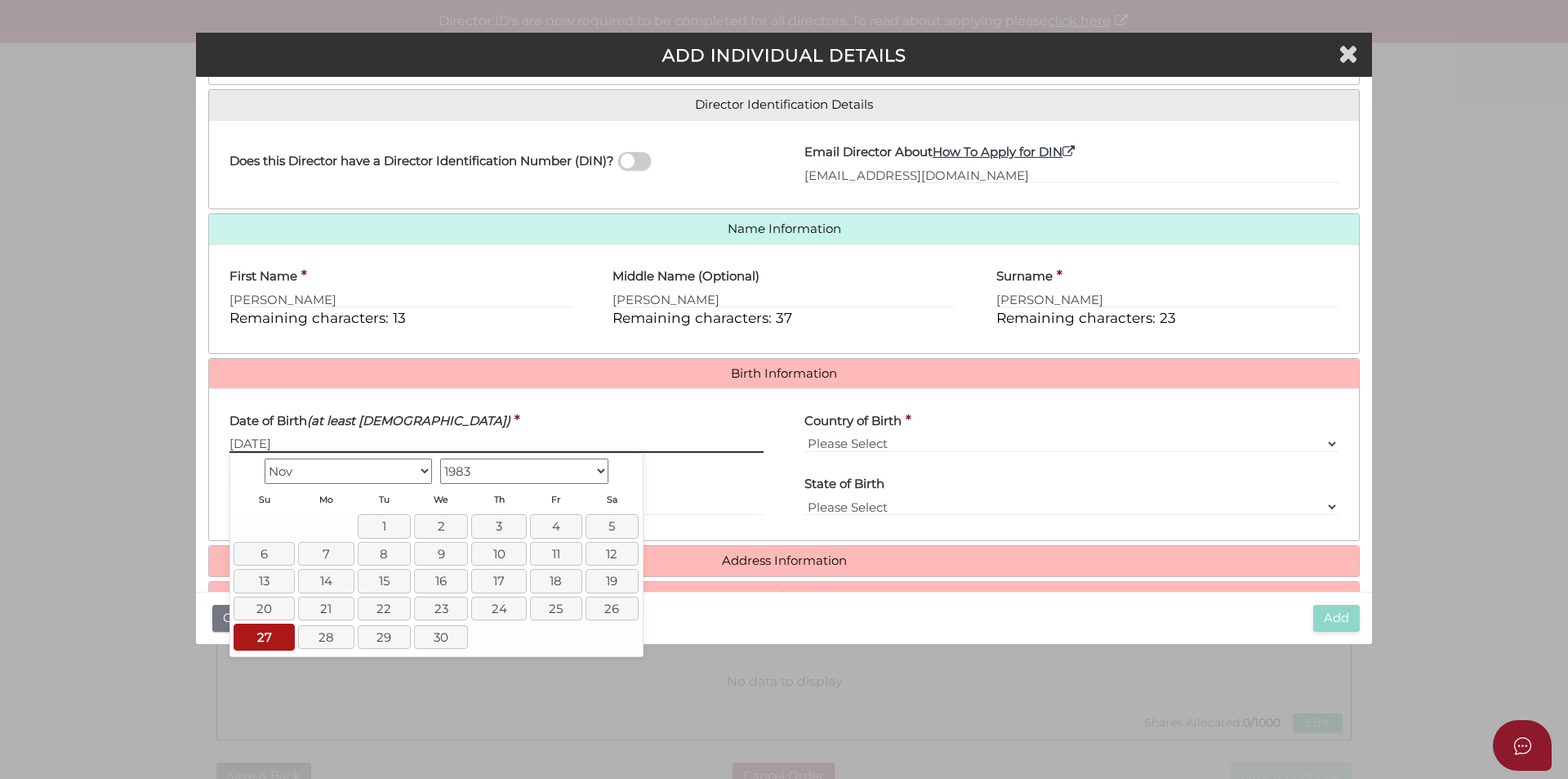
type input "27/11/1983"
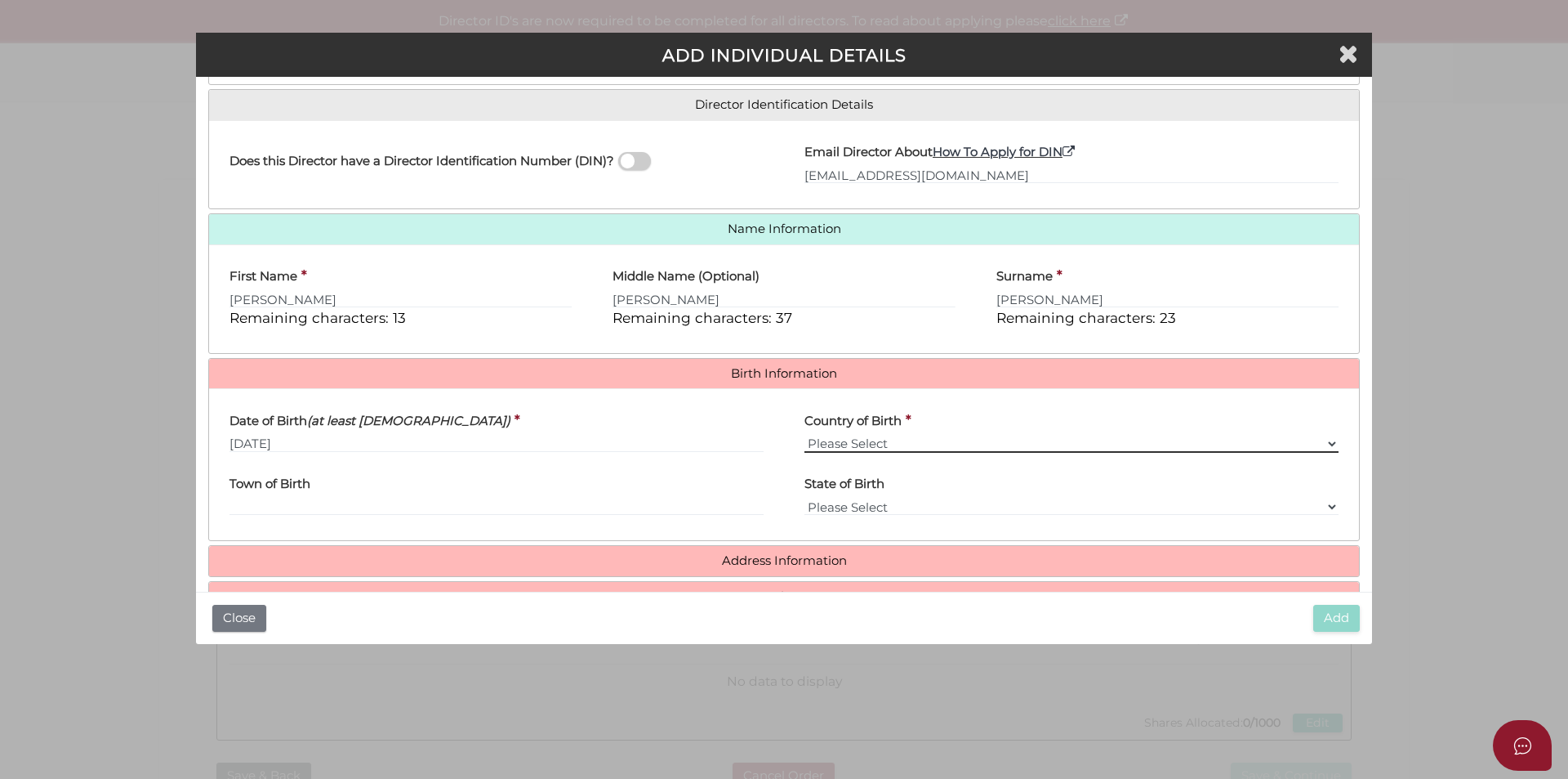
select select "Australia"
click at [362, 507] on input "Town of Birth" at bounding box center [497, 506] width 535 height 18
type input "Noble Park"
select select "VIC"
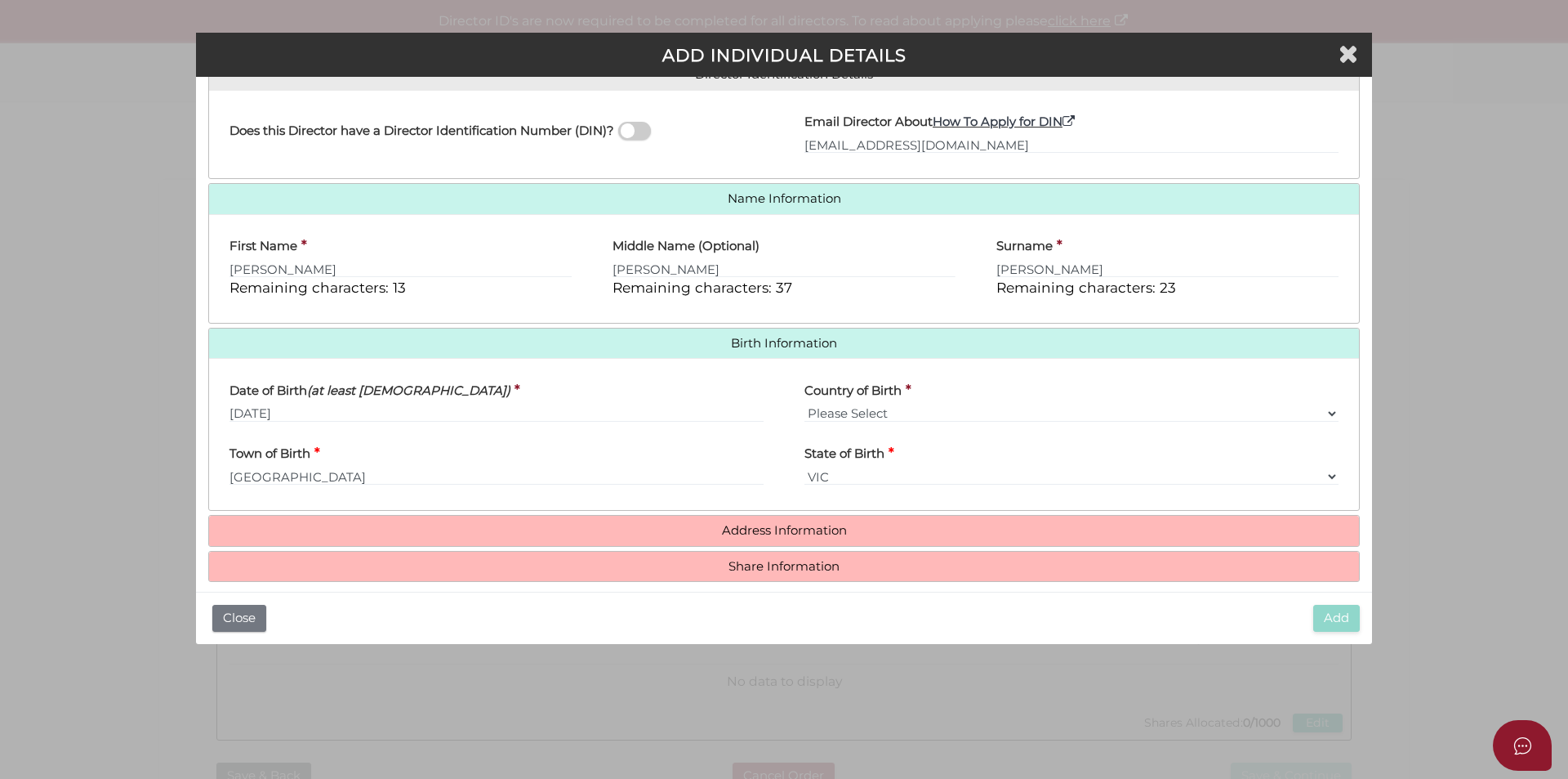
scroll to position [291, 0]
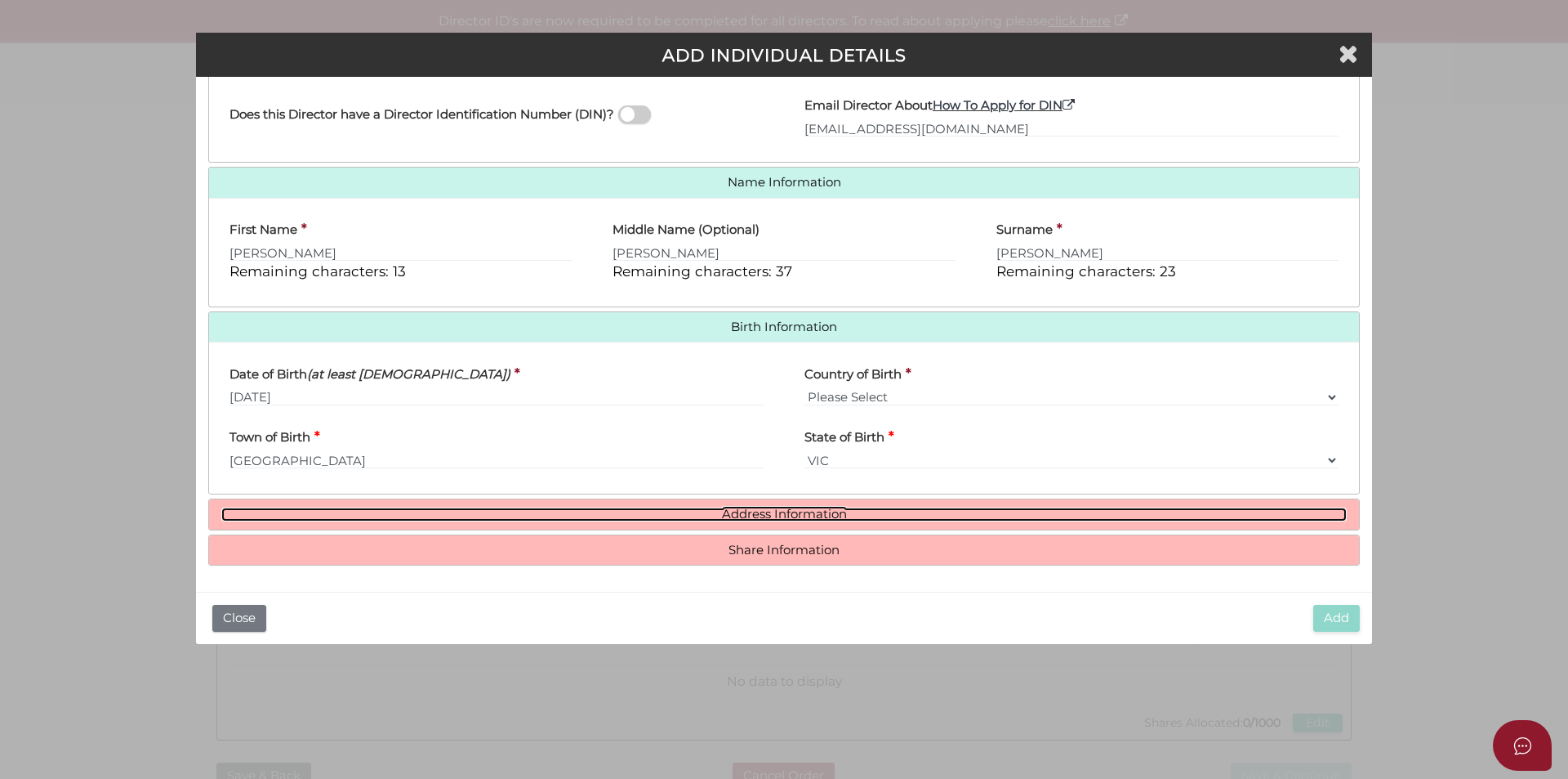
click at [782, 513] on link "Address Information" at bounding box center [783, 514] width 1125 height 14
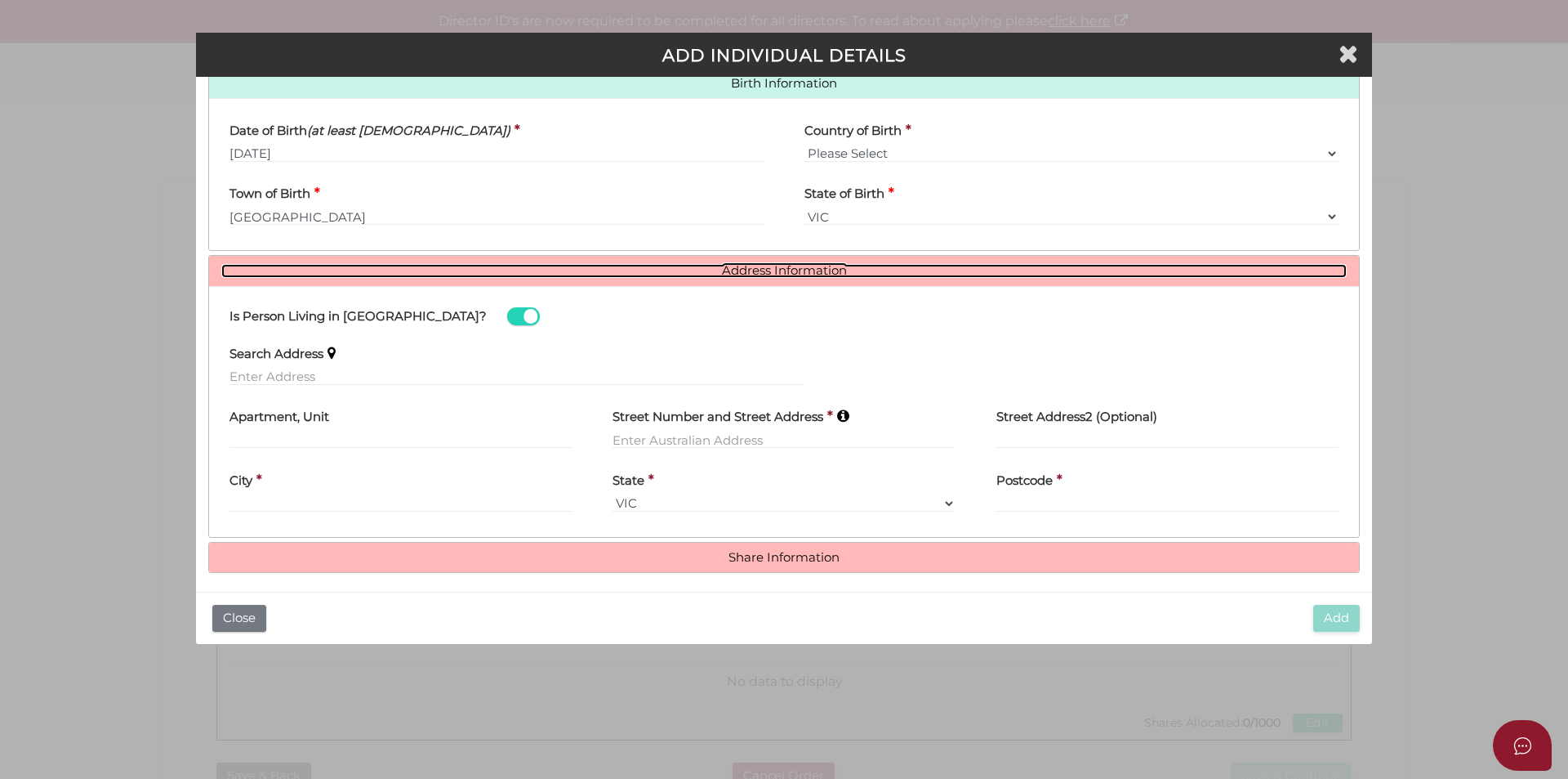
scroll to position [537, 0]
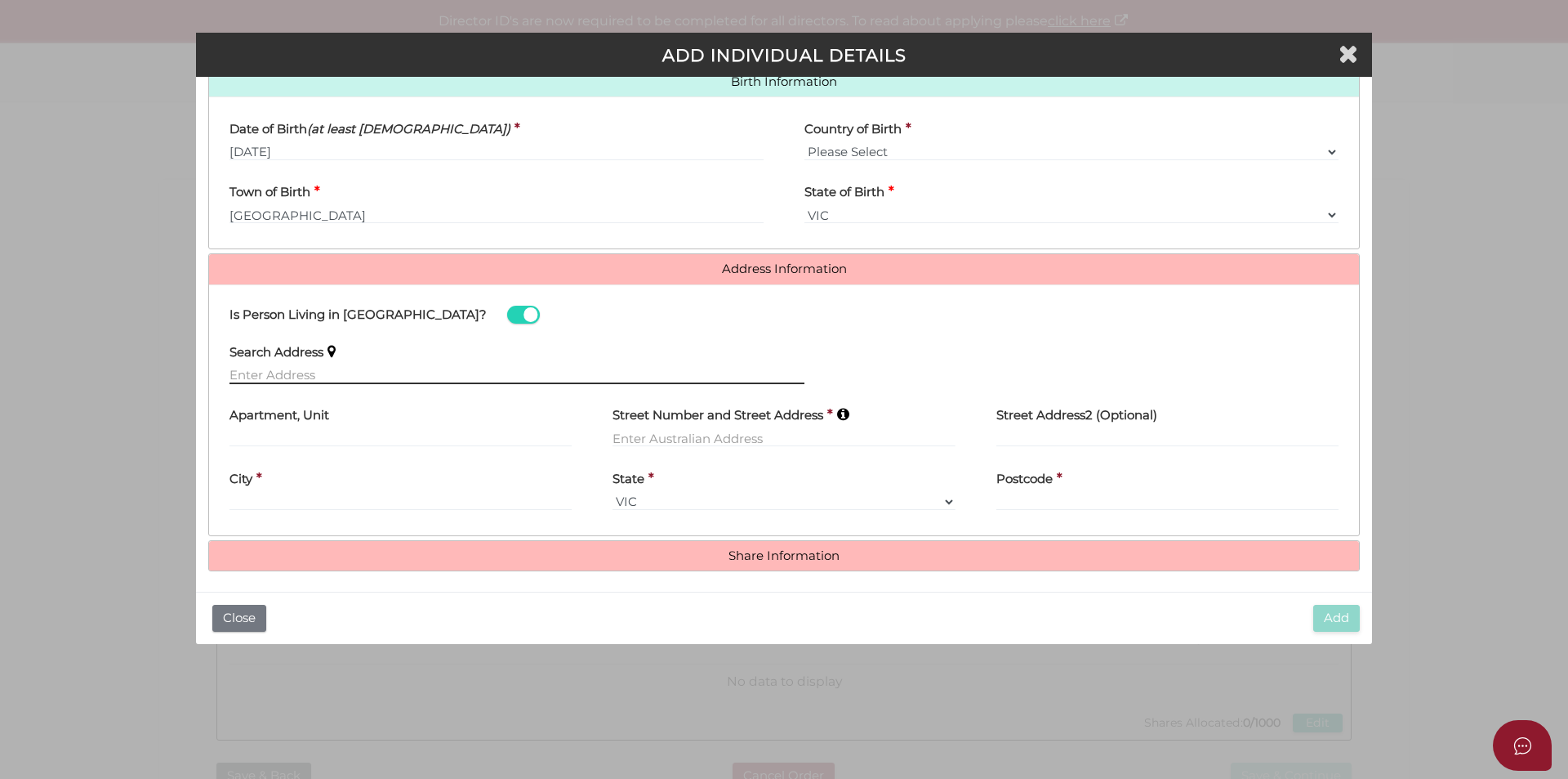
click at [276, 373] on input "text" at bounding box center [517, 375] width 575 height 18
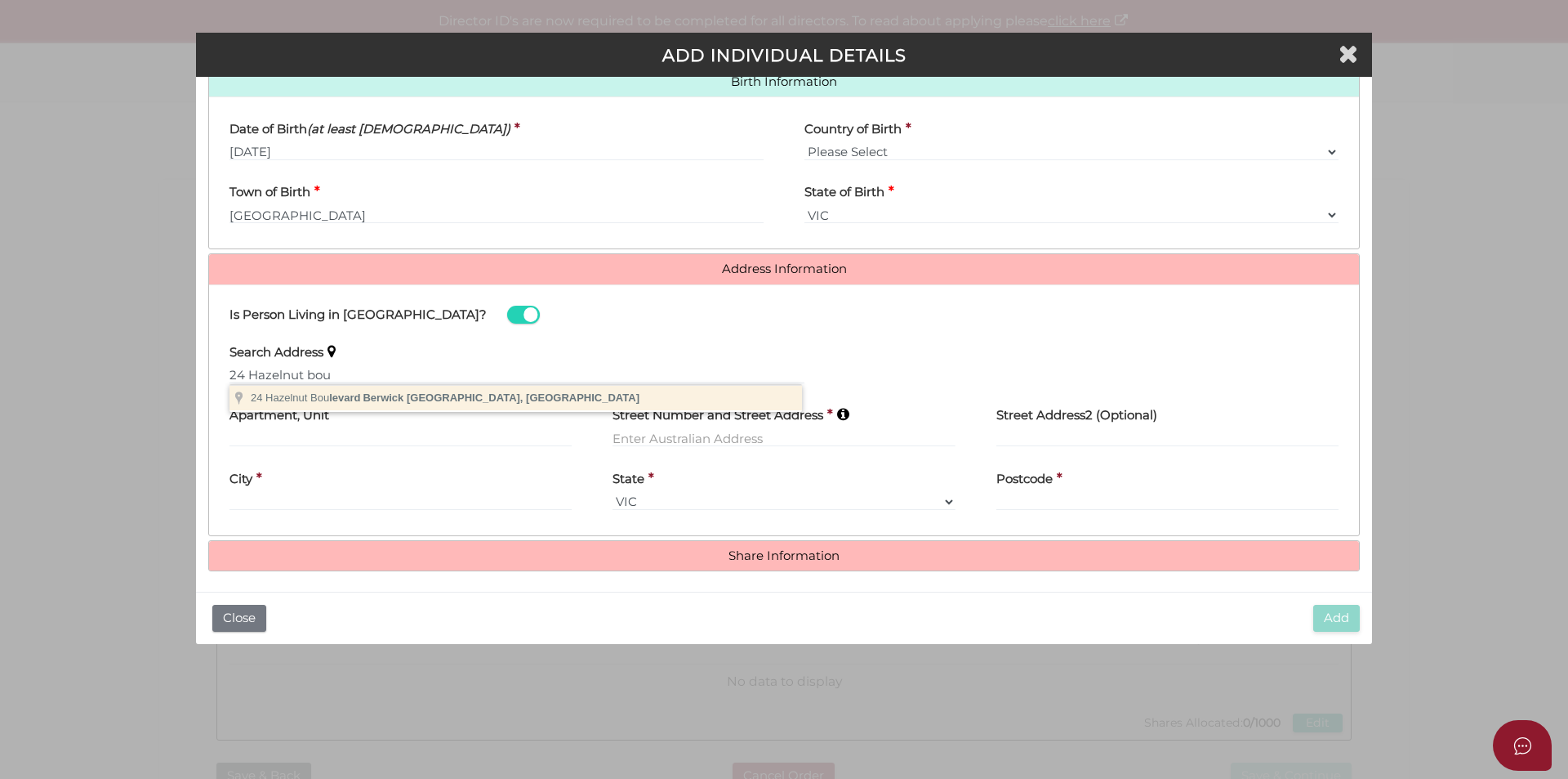
type input "24 Hazelnut Boulevard, Berwick VIC, Australia"
type input "24 Hazelnut Boulevard"
type input "Berwick"
select select "VIC"
type input "3806"
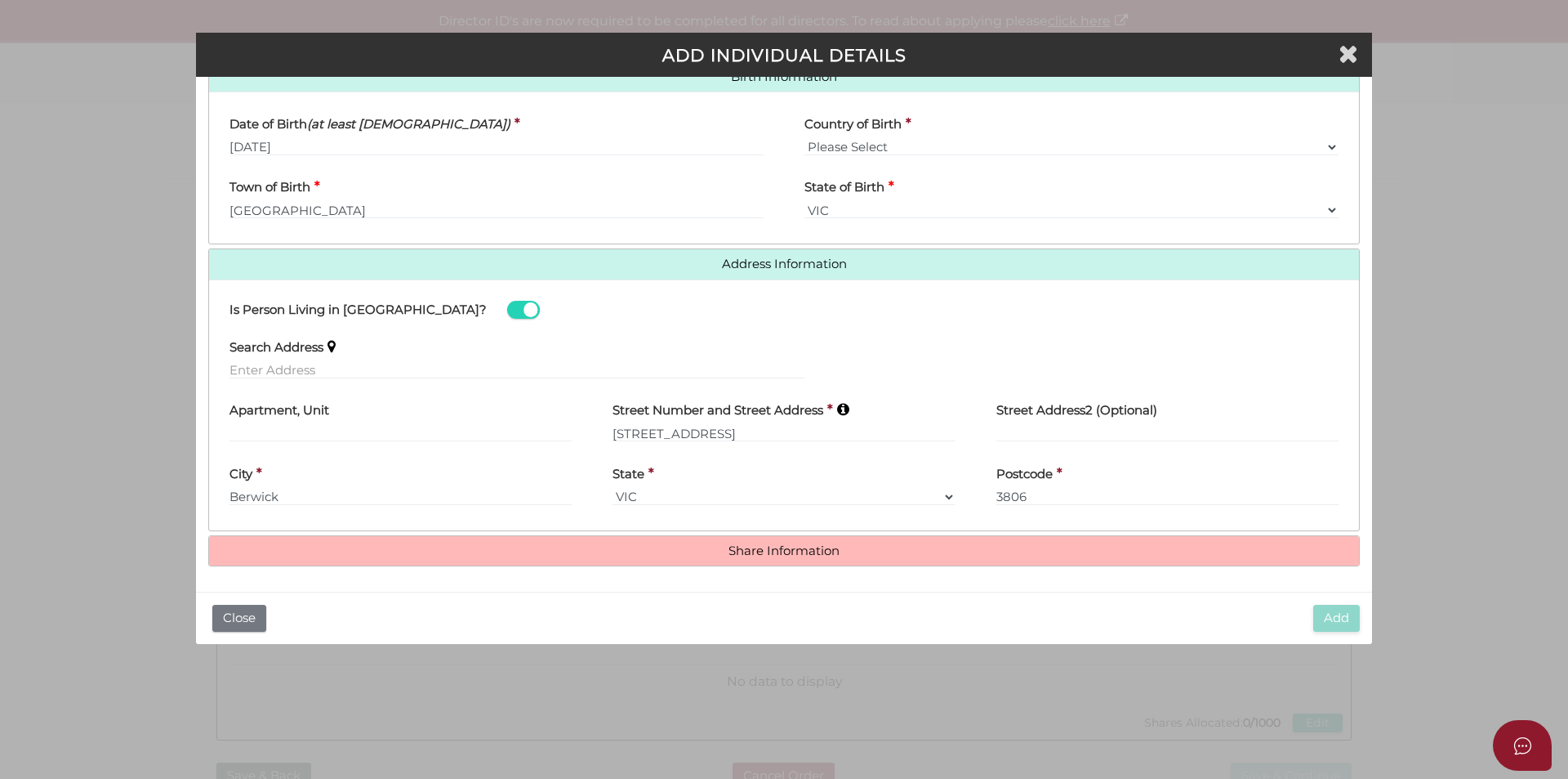
scroll to position [543, 0]
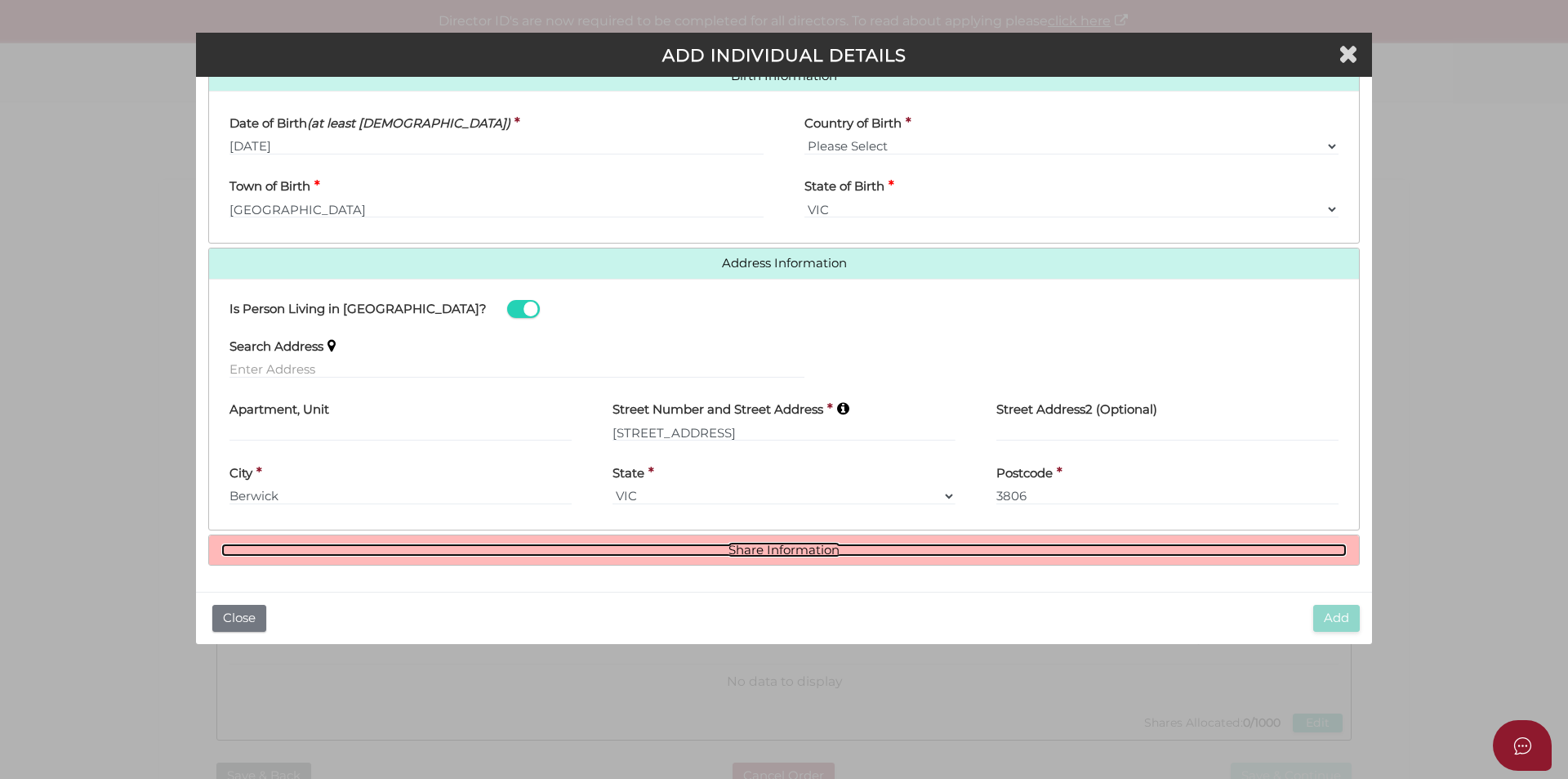
click at [798, 546] on link "Share Information" at bounding box center [783, 551] width 1125 height 14
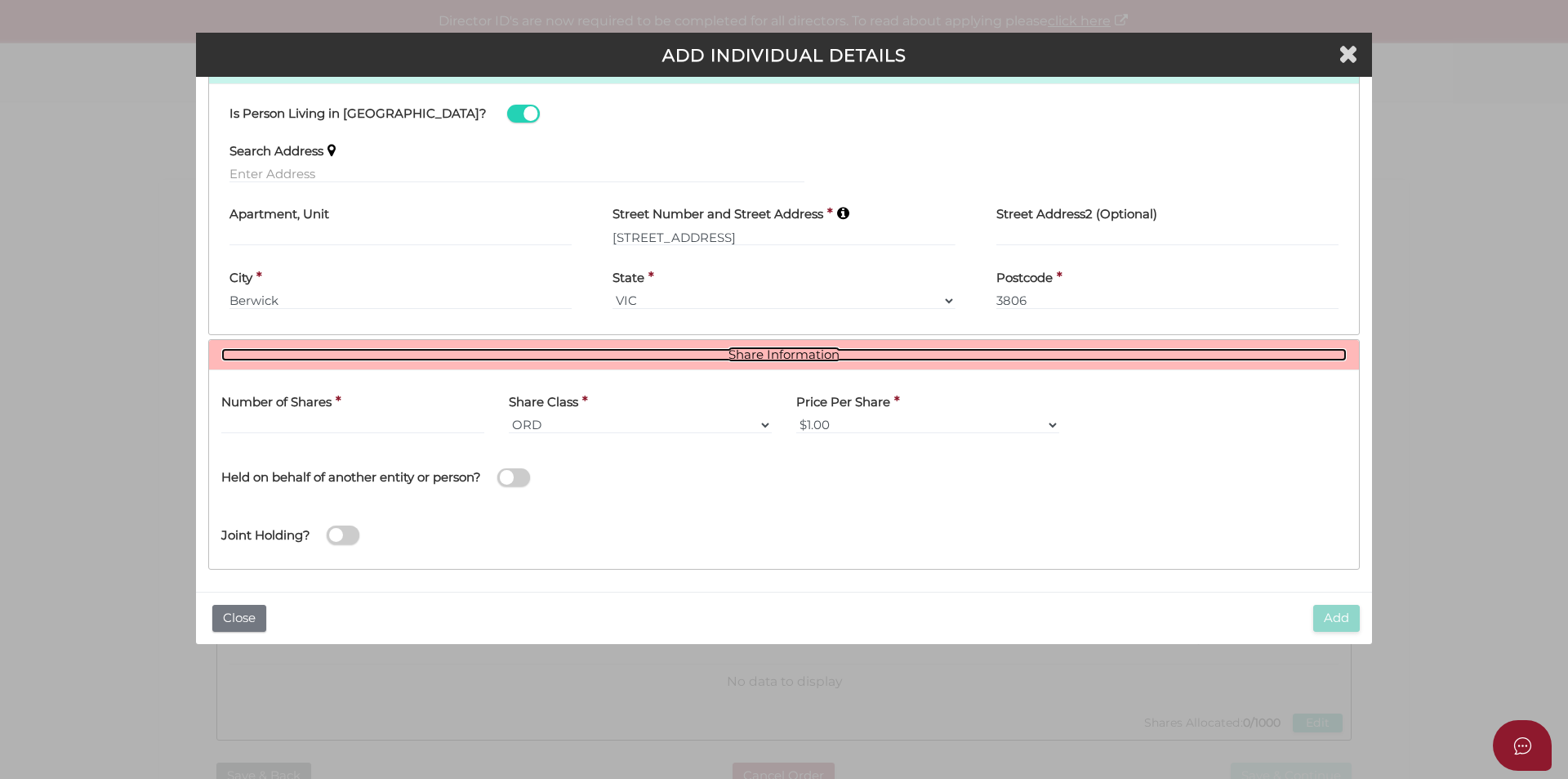
scroll to position [742, 0]
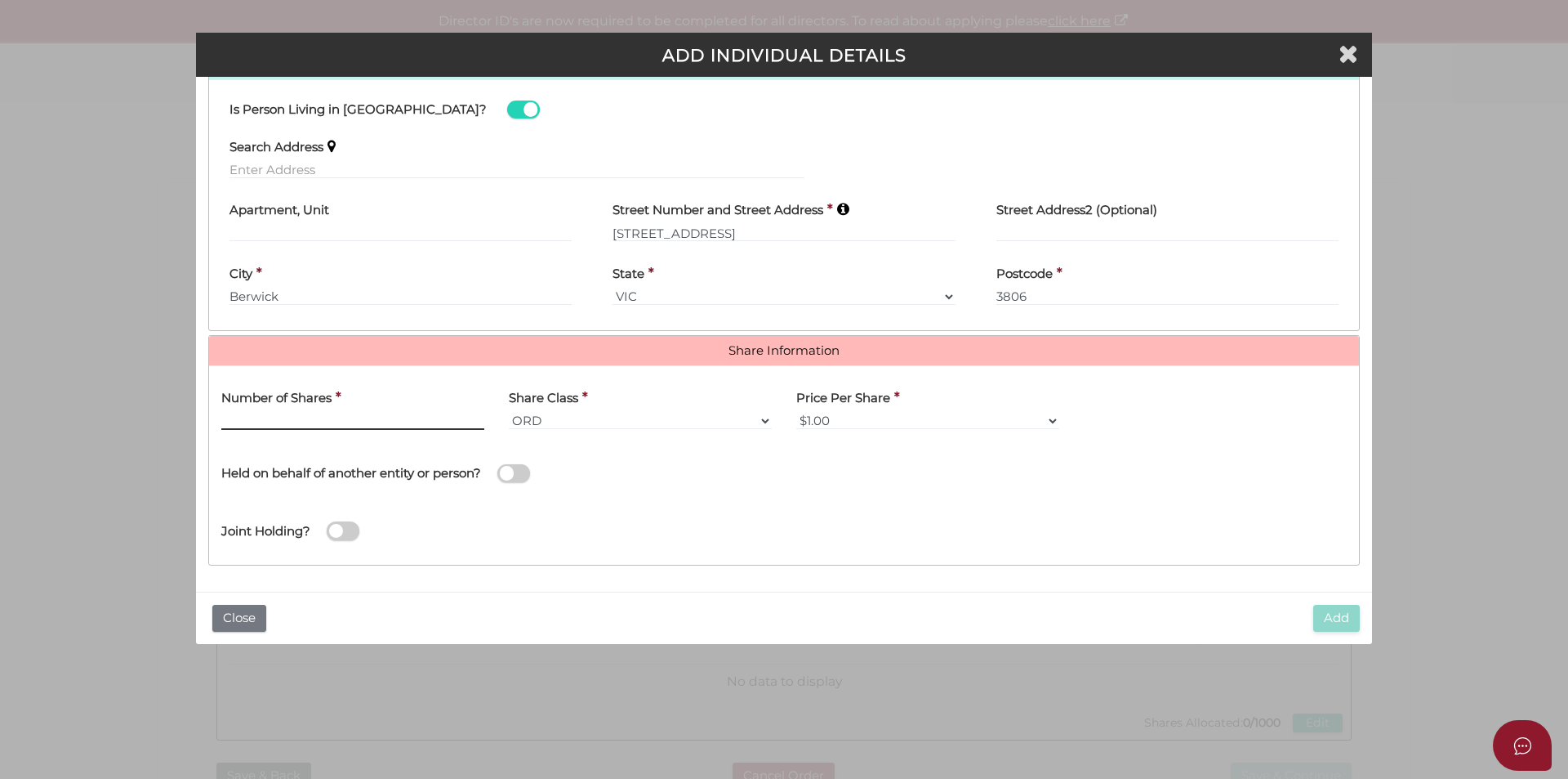
click at [307, 414] on input "text" at bounding box center [352, 421] width 263 height 18
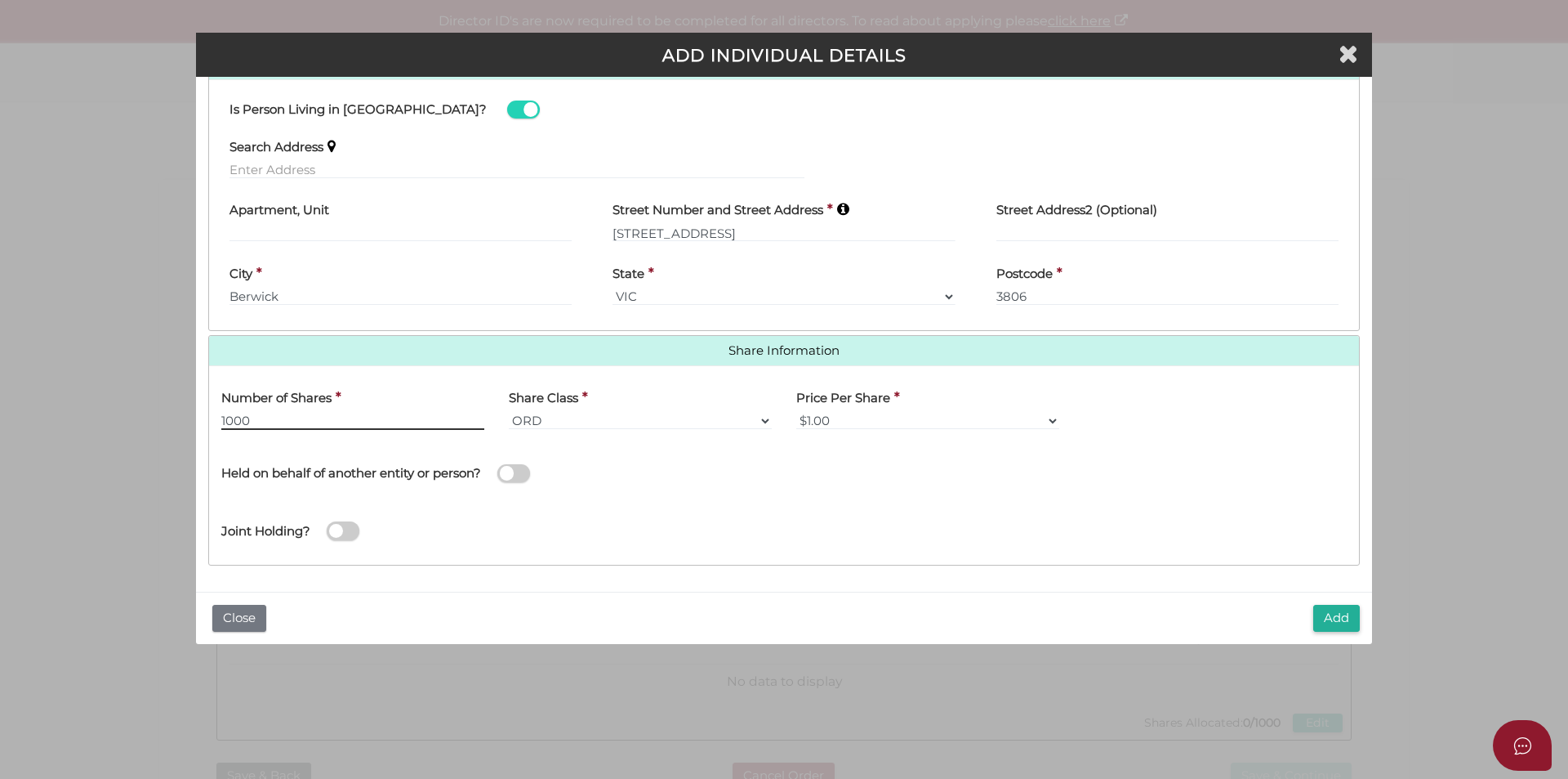
type input "1000"
click at [1330, 617] on button "Add" at bounding box center [1336, 619] width 46 height 27
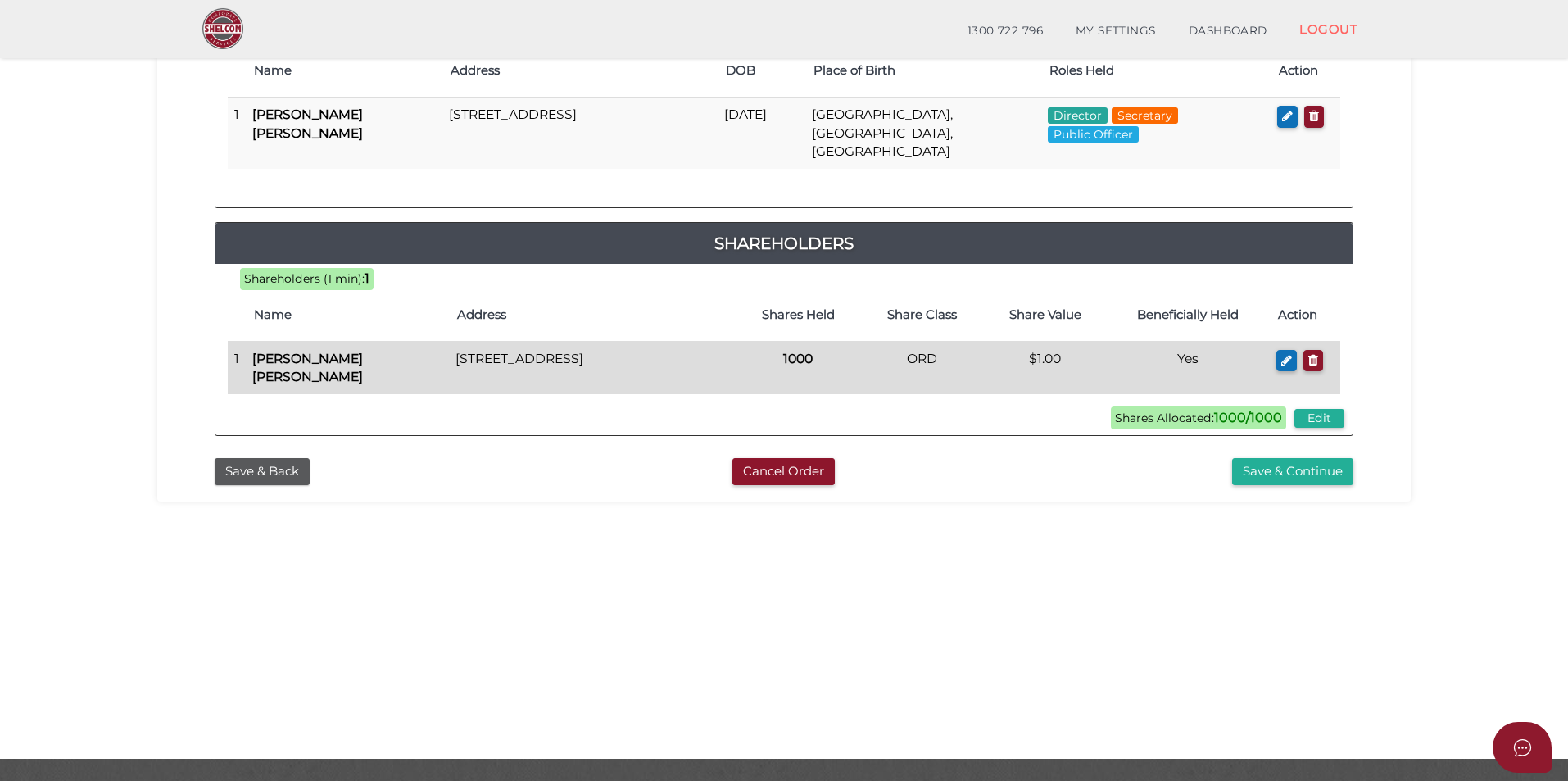
scroll to position [328, 0]
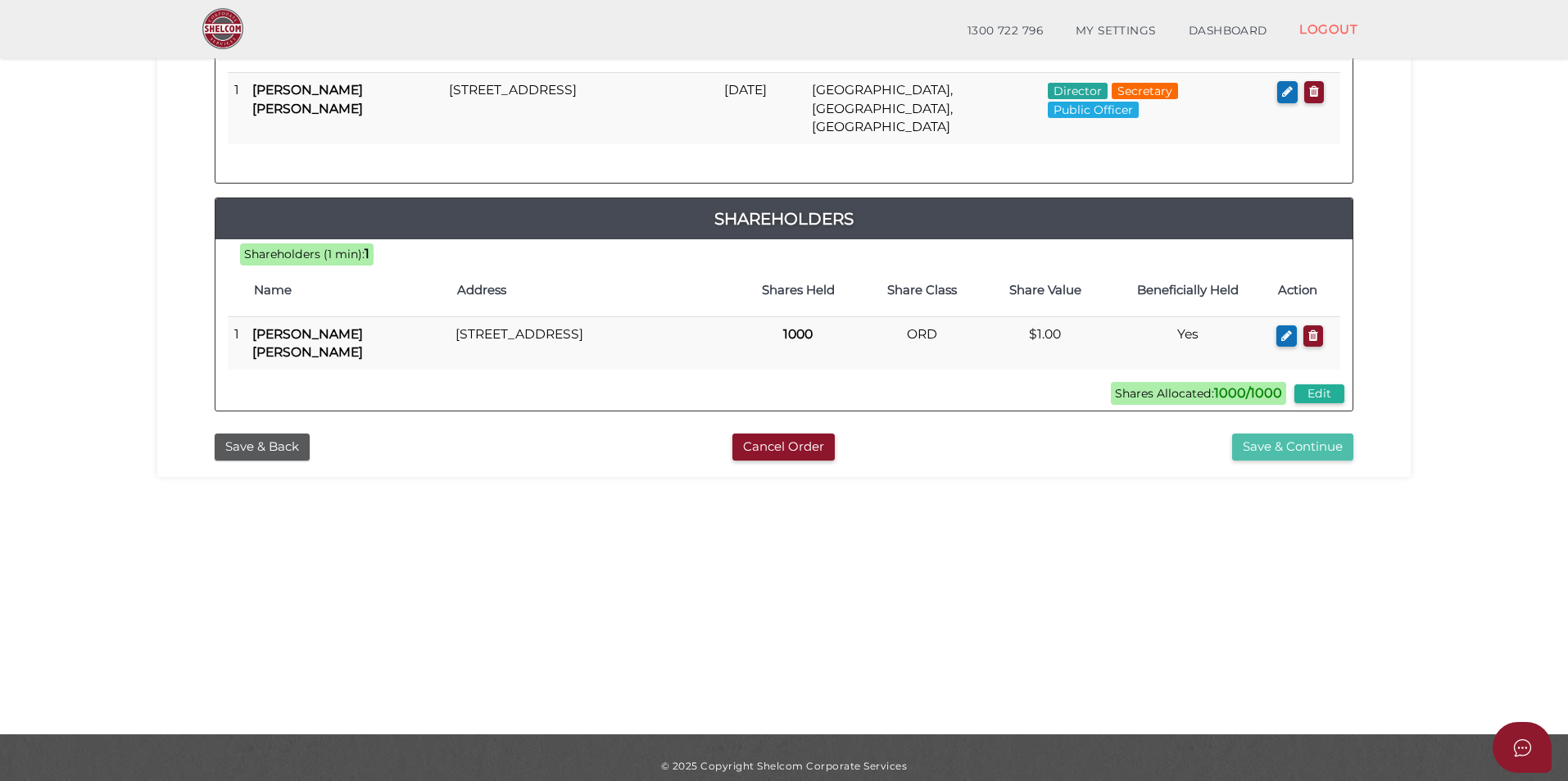
click at [1302, 433] on button "Save & Continue" at bounding box center [1293, 447] width 122 height 27
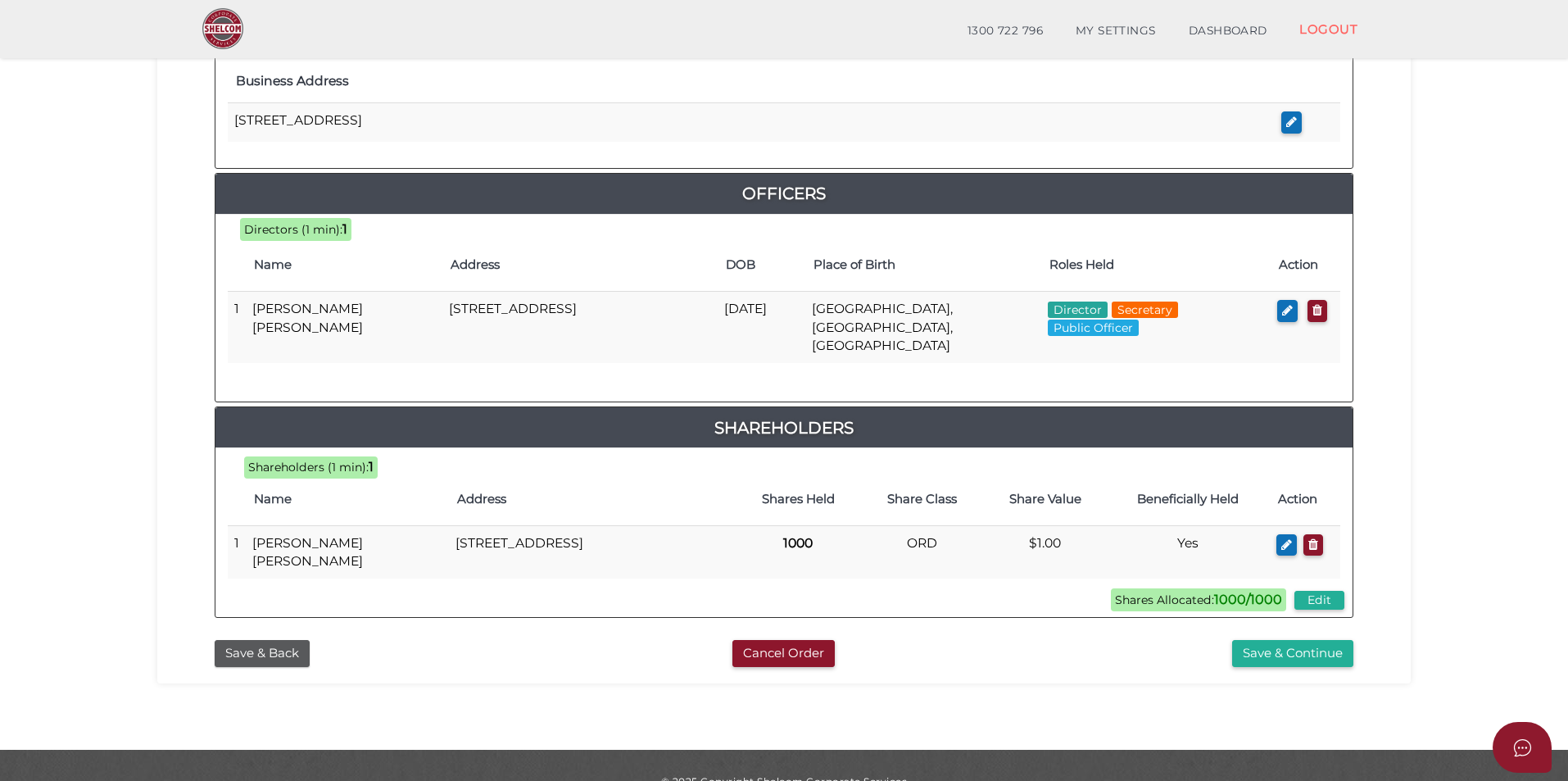
scroll to position [669, 0]
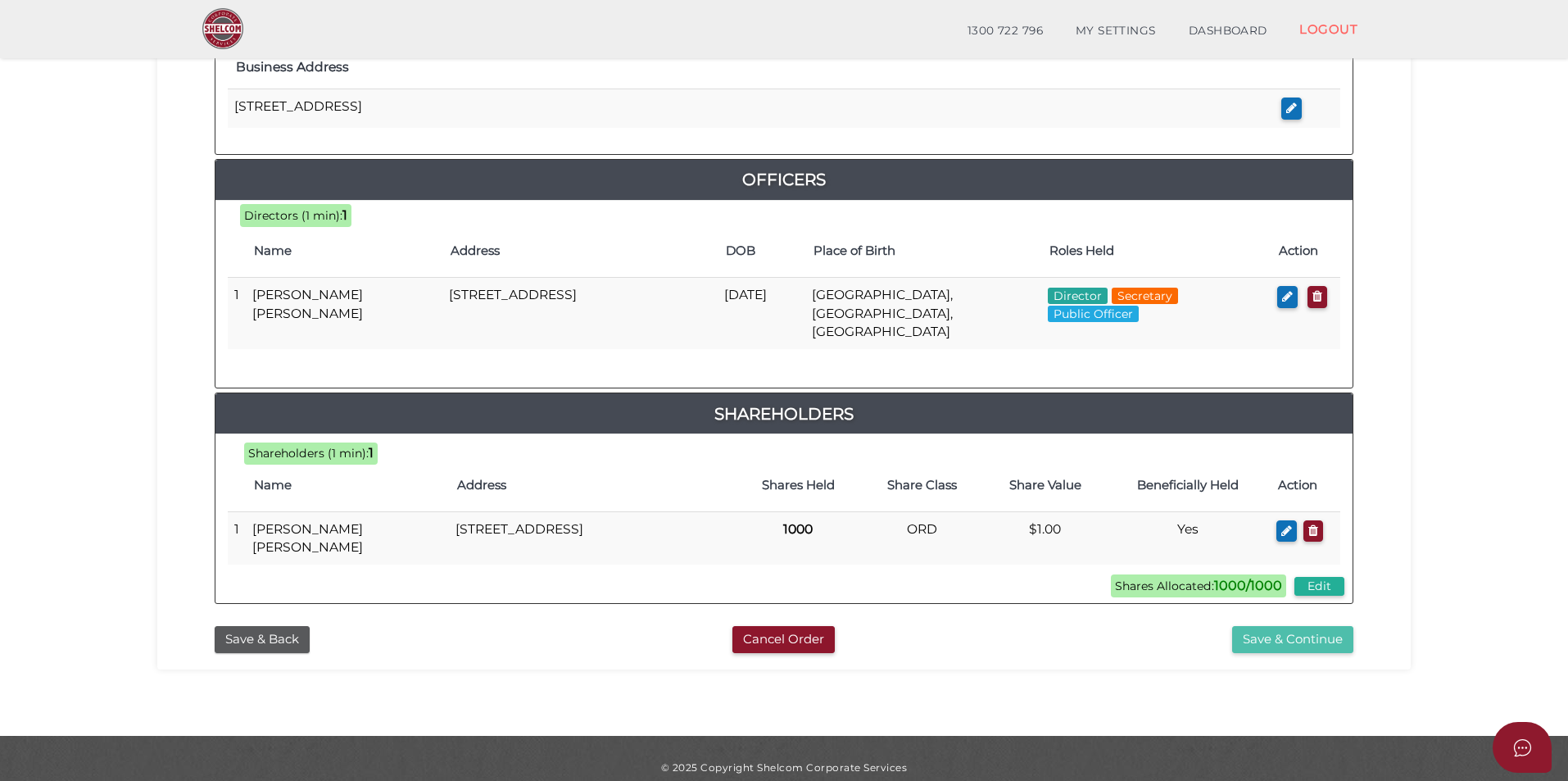
click at [1274, 626] on button "Save & Continue" at bounding box center [1293, 640] width 122 height 27
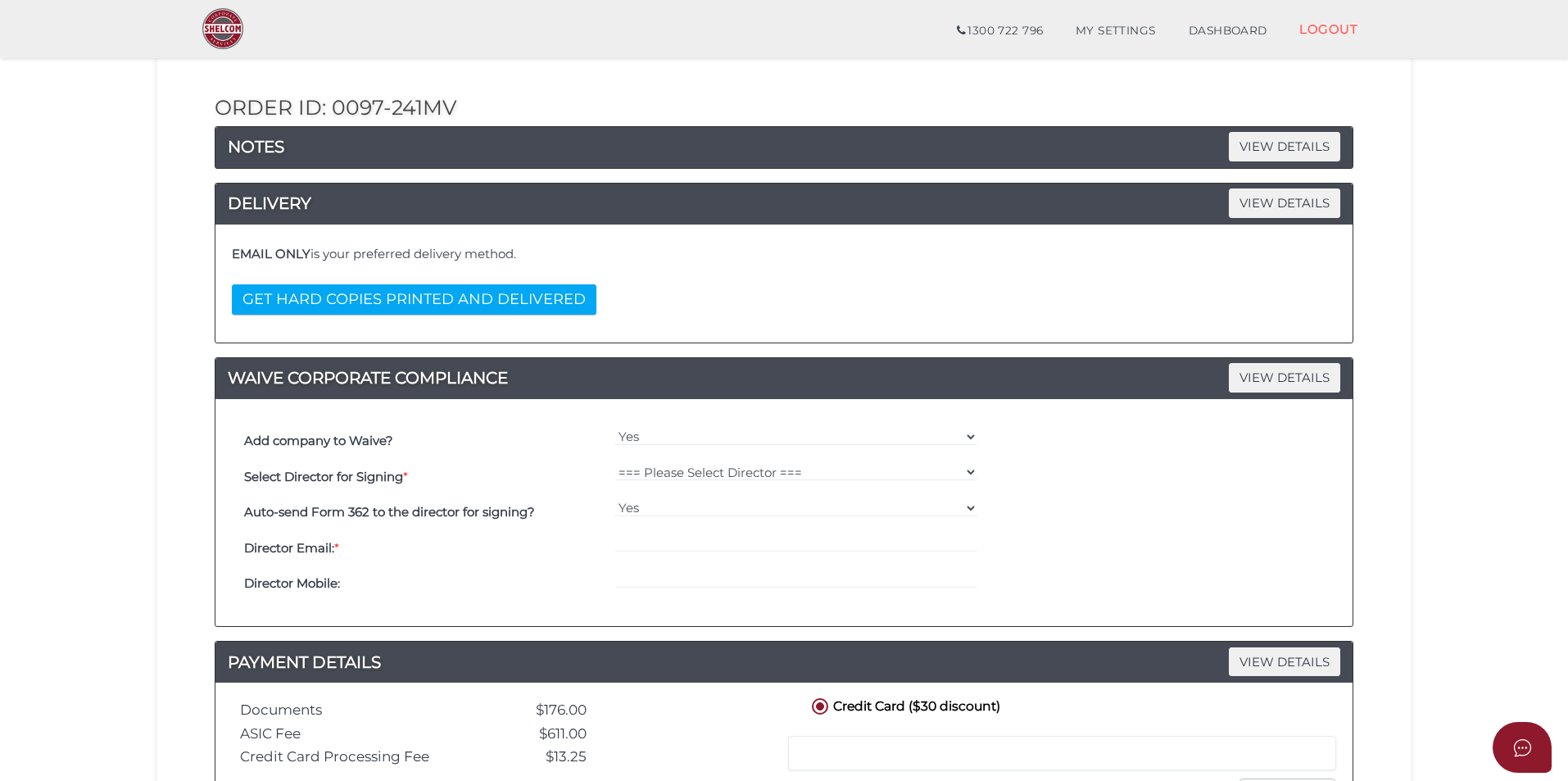
scroll to position [164, 0]
click at [656, 537] on input "email" at bounding box center [797, 542] width 363 height 18
type input "[EMAIL_ADDRESS][DOMAIN_NAME]"
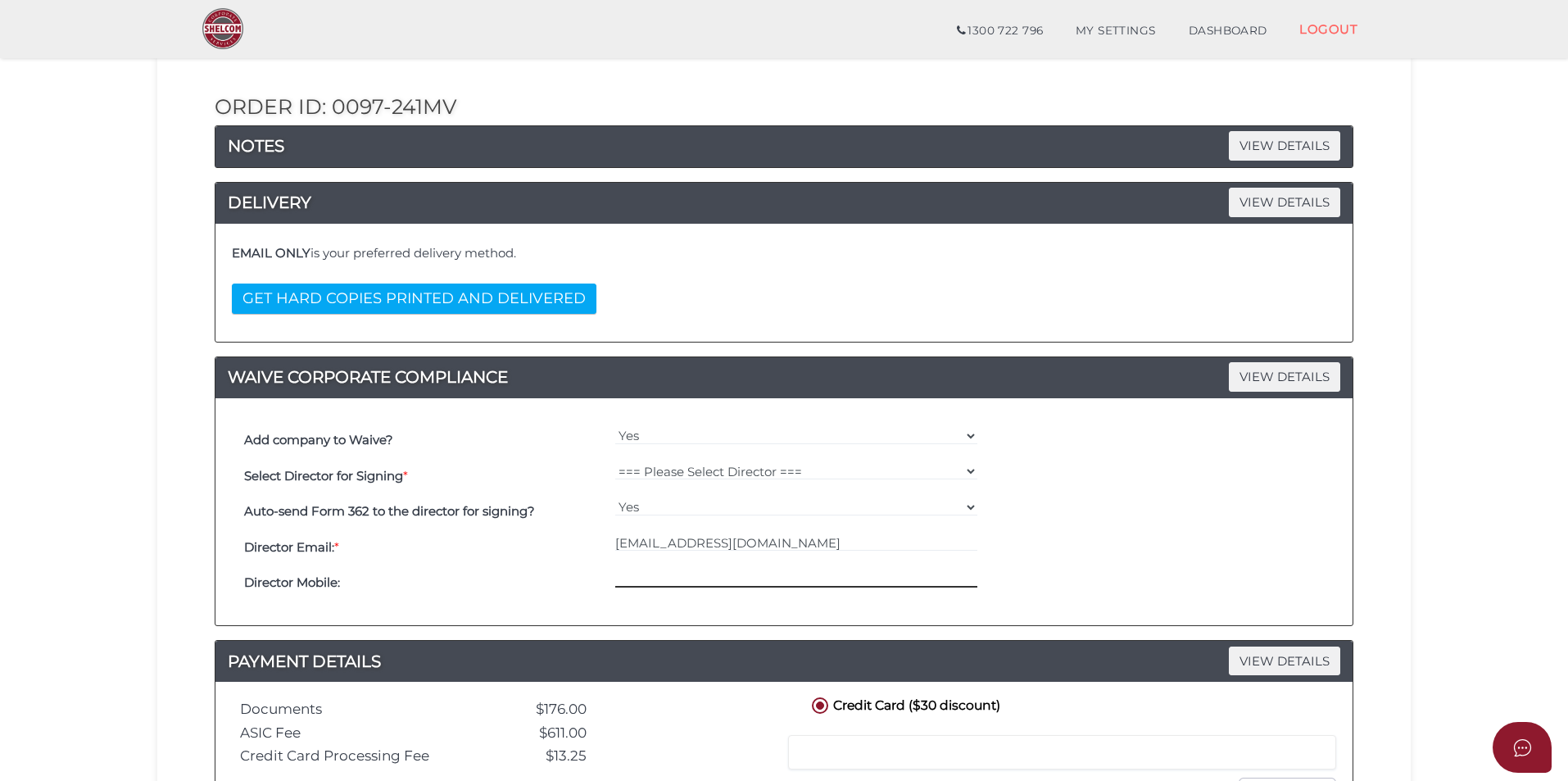
click at [663, 577] on input "tel" at bounding box center [797, 578] width 363 height 18
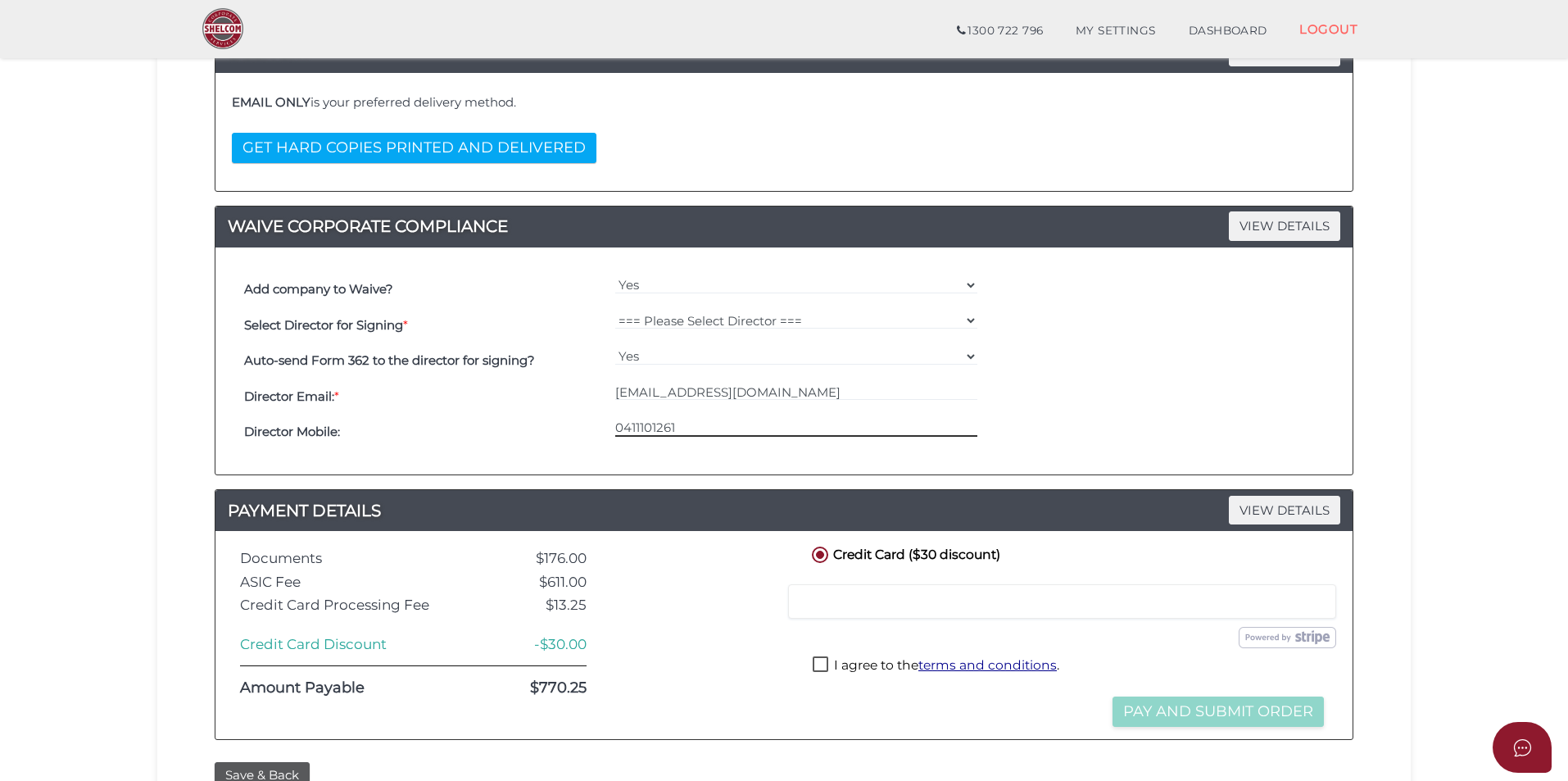
scroll to position [328, 0]
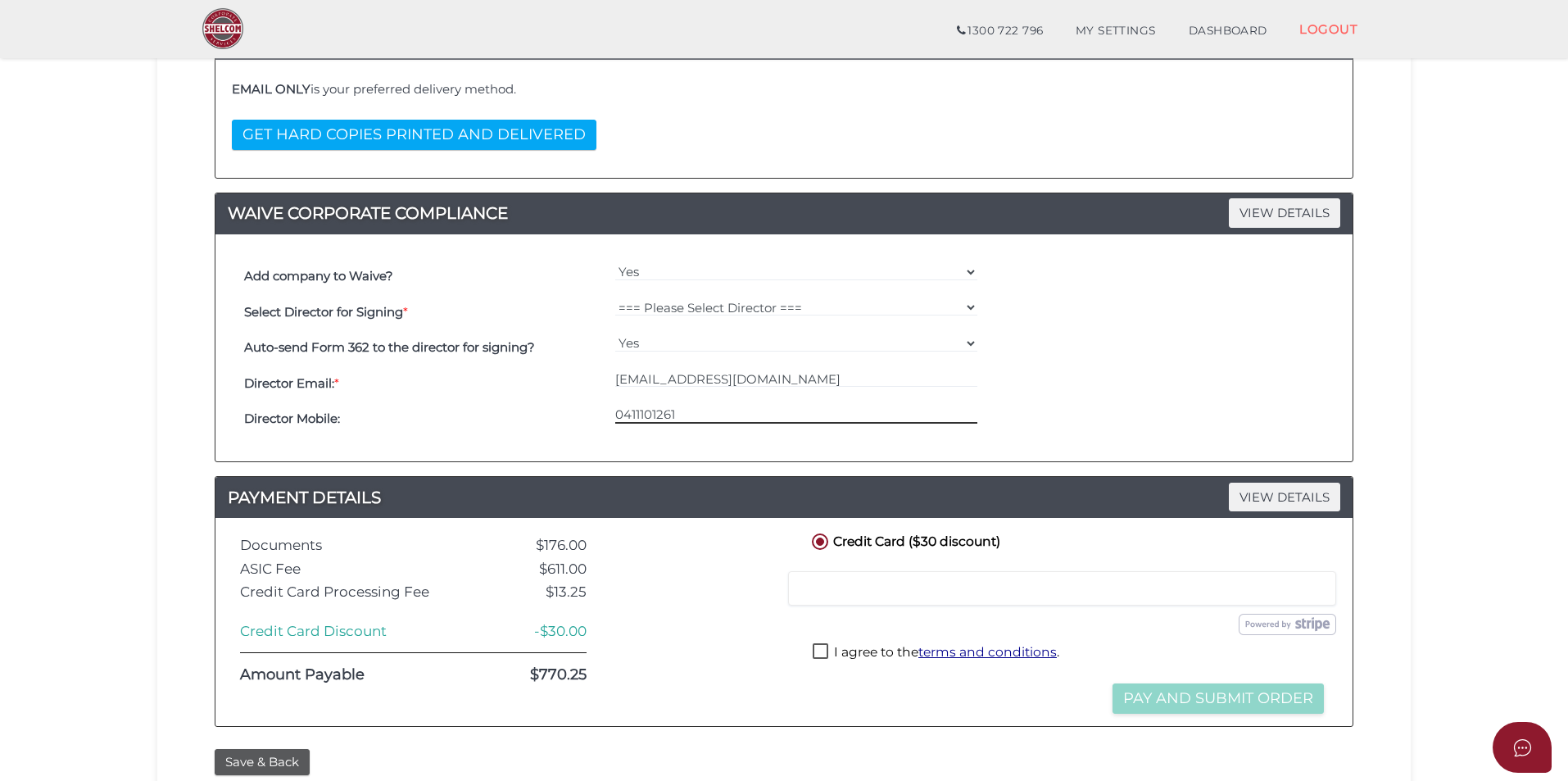
type input "0411101261"
click at [821, 651] on label "I agree to the terms and conditions ." at bounding box center [936, 653] width 247 height 21
checkbox input "true"
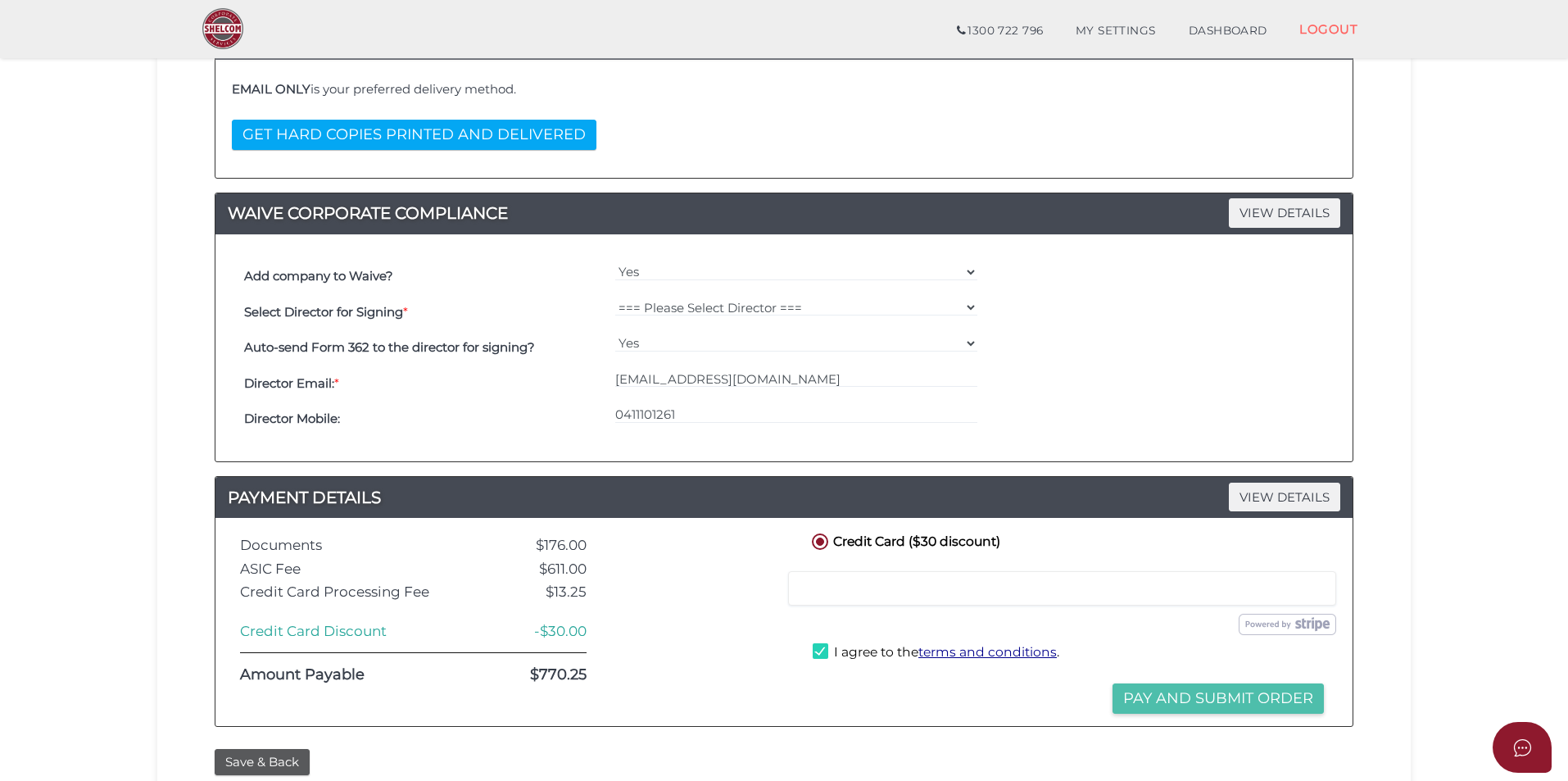
click at [1198, 695] on button "Pay and Submit Order" at bounding box center [1218, 699] width 212 height 30
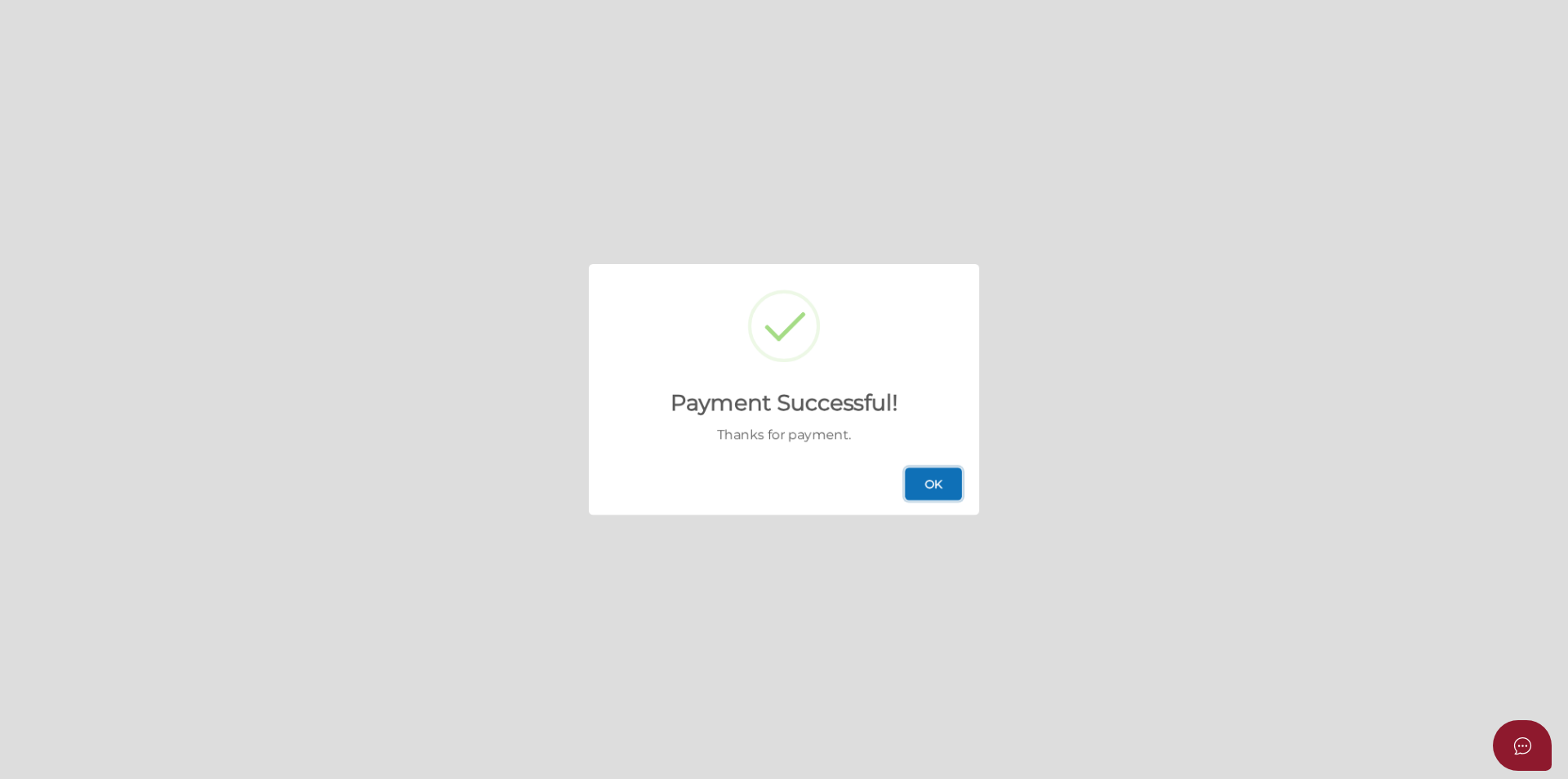
click at [939, 480] on button "OK" at bounding box center [934, 483] width 57 height 33
